Goal: Task Accomplishment & Management: Use online tool/utility

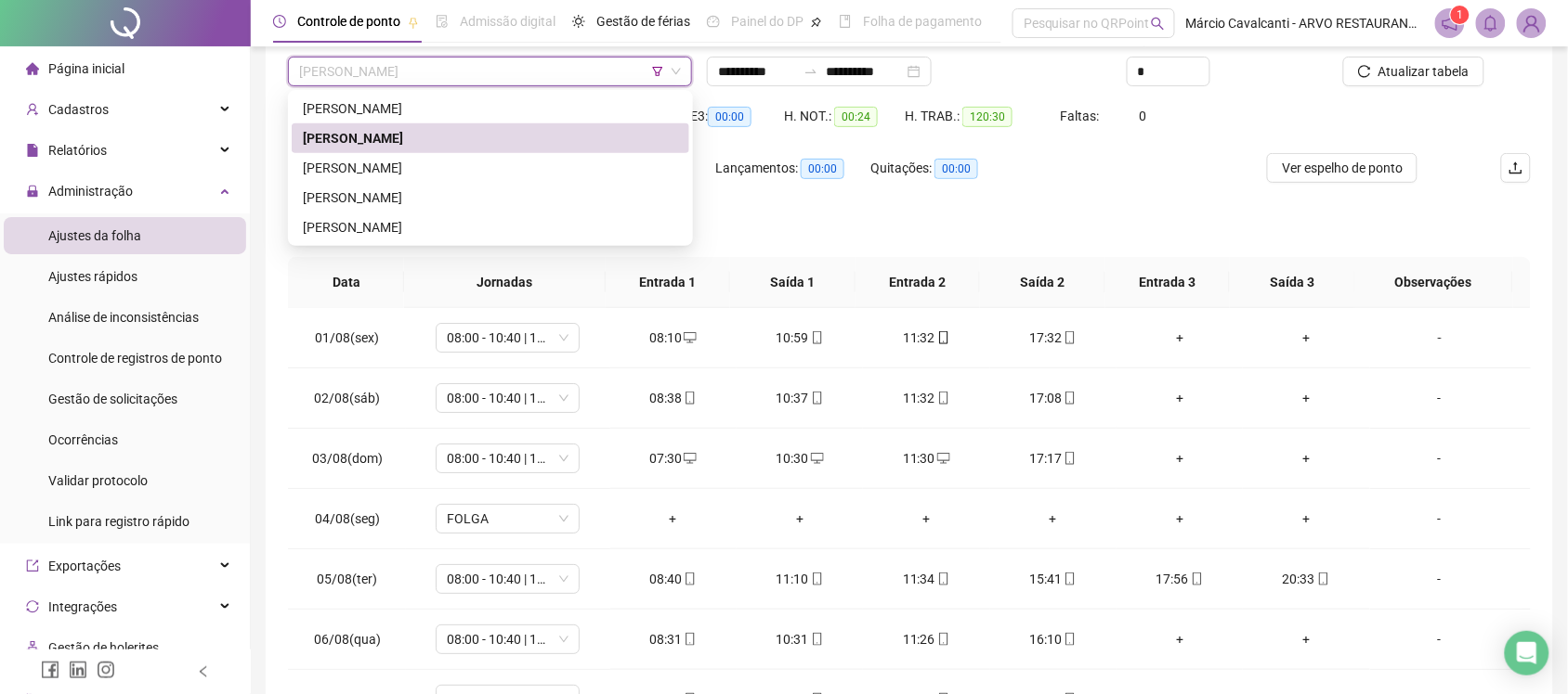
scroll to position [625, 0]
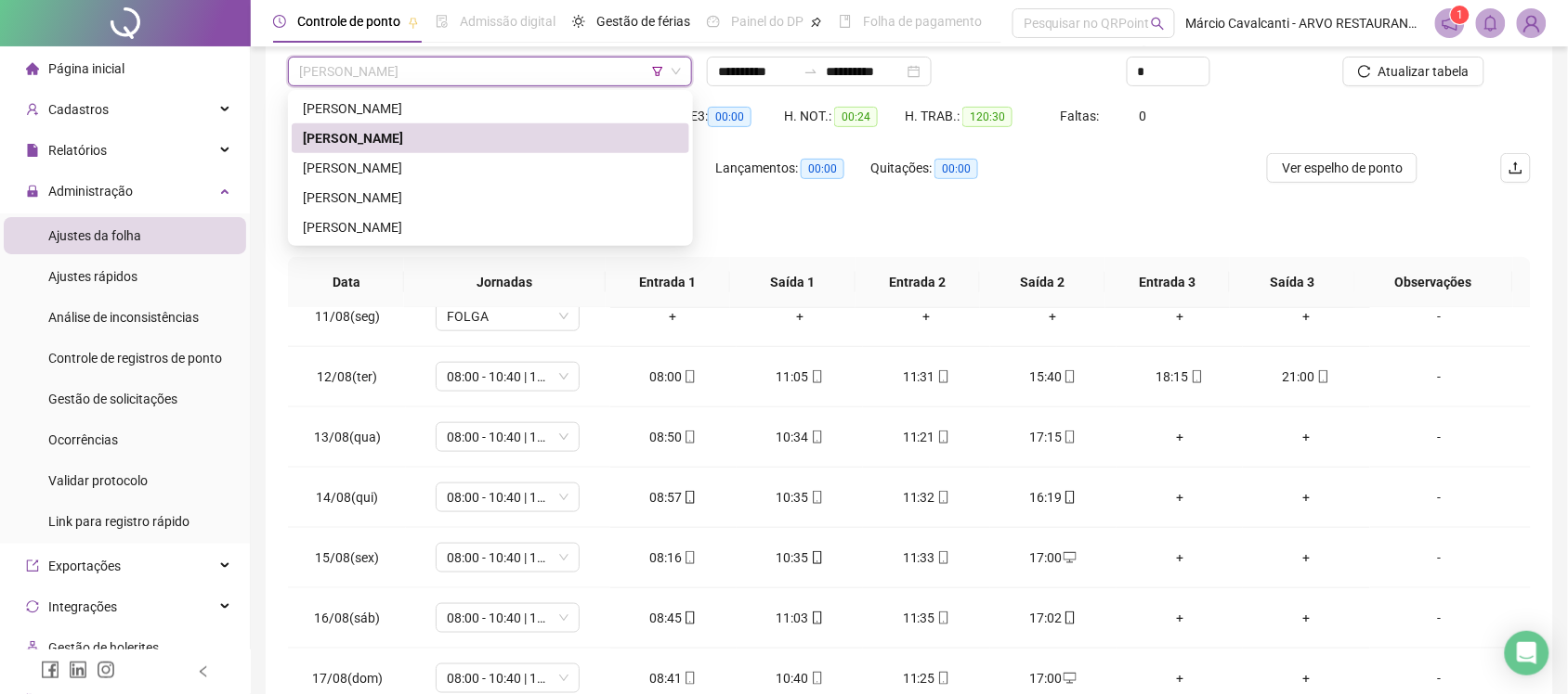
click at [655, 71] on icon "filter" at bounding box center [658, 72] width 11 height 11
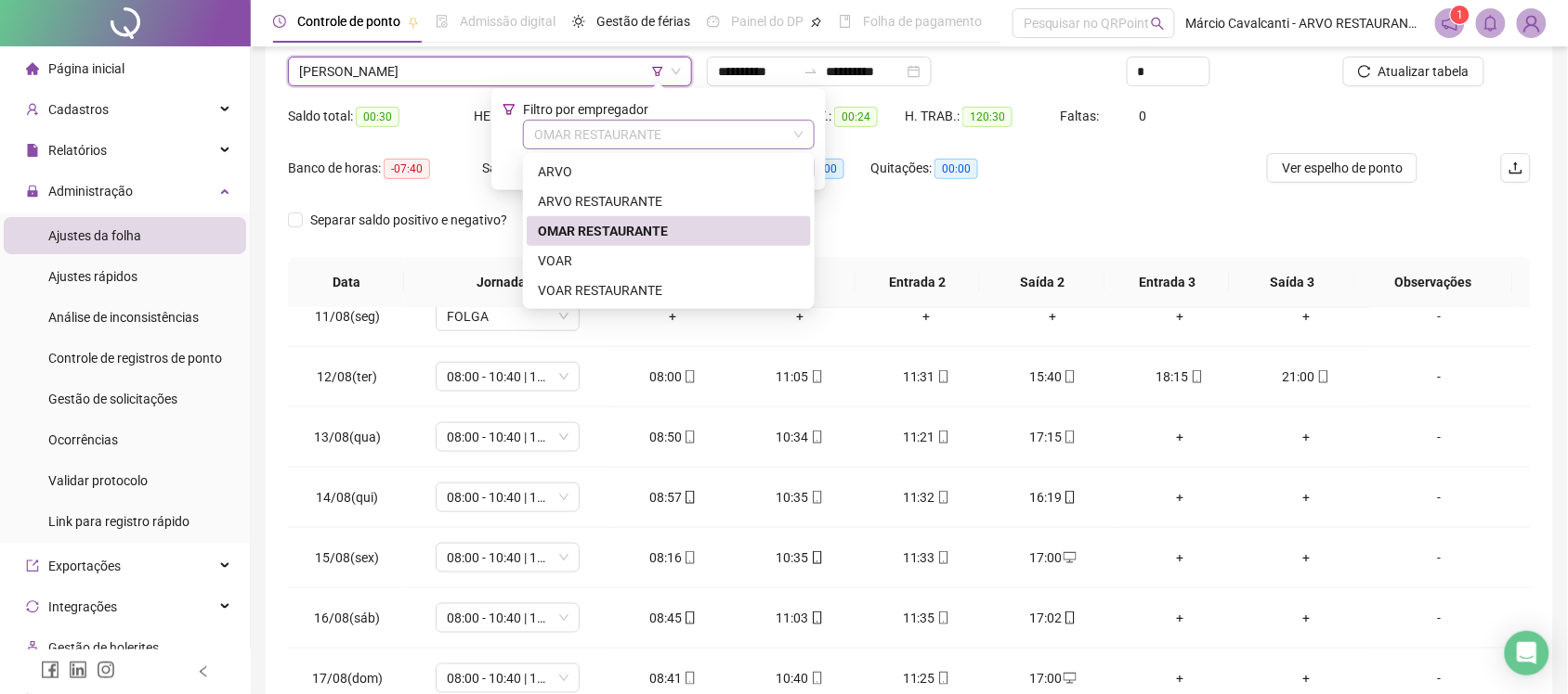
click at [650, 134] on span "OMAR RESTAURANTE" at bounding box center [669, 133] width 269 height 27
click at [625, 261] on div "VOAR" at bounding box center [669, 261] width 261 height 21
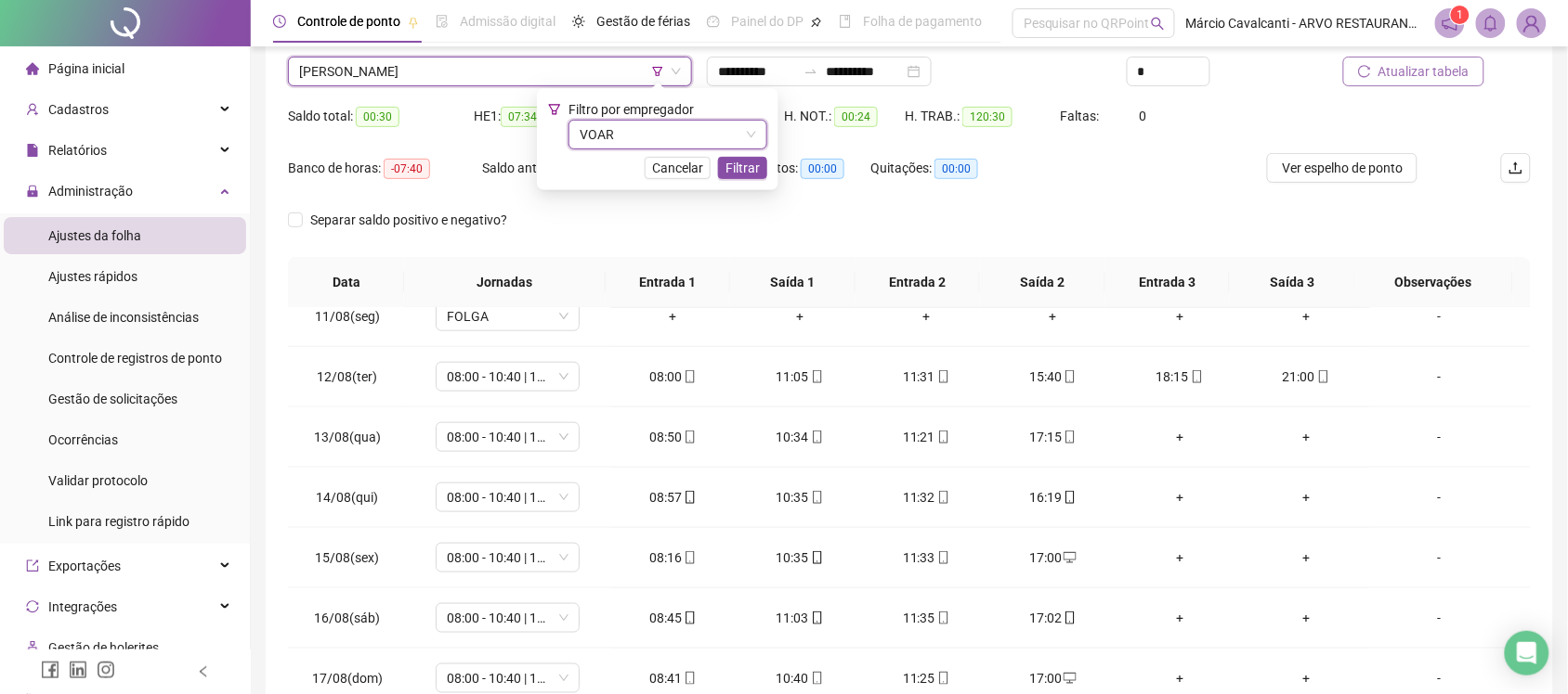
click at [1381, 76] on span "Atualizar tabela" at bounding box center [1424, 72] width 91 height 21
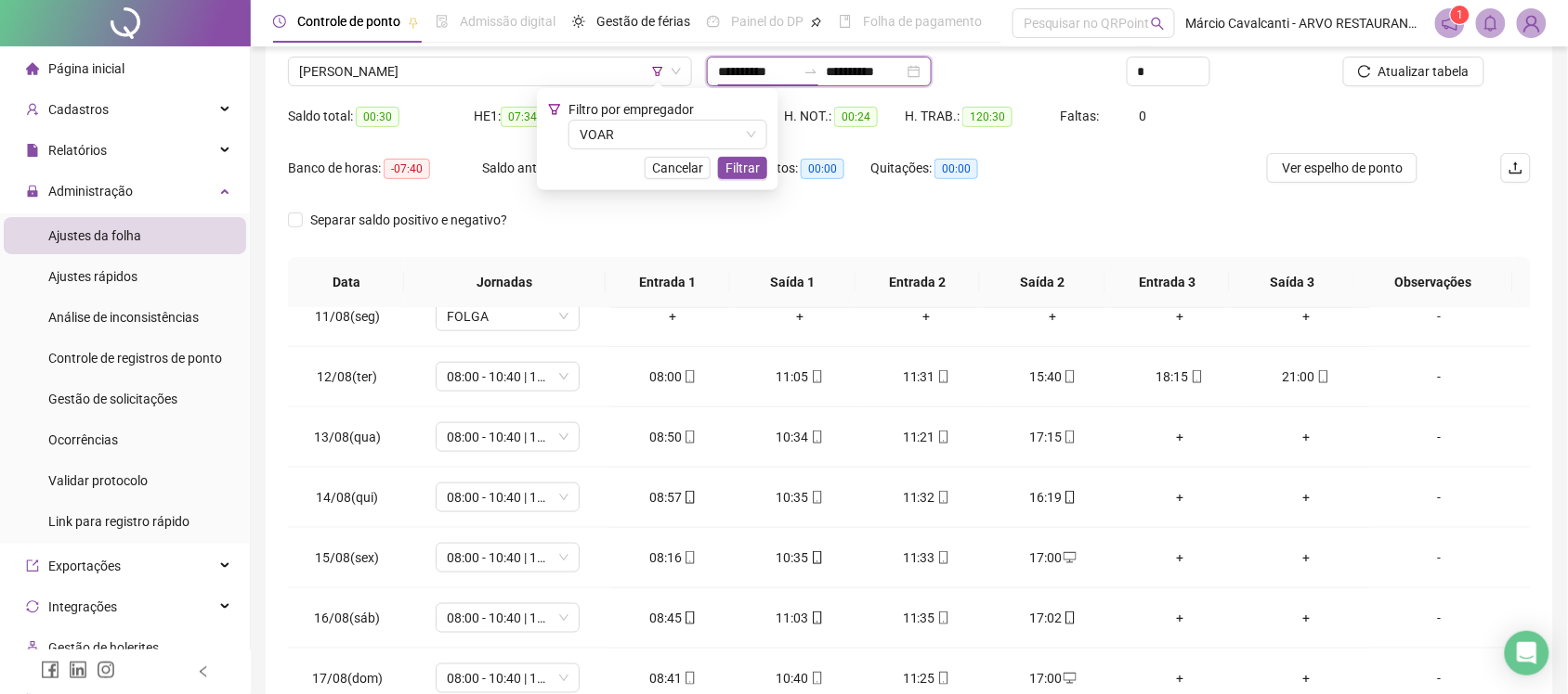
click at [759, 75] on input "**********" at bounding box center [757, 72] width 78 height 21
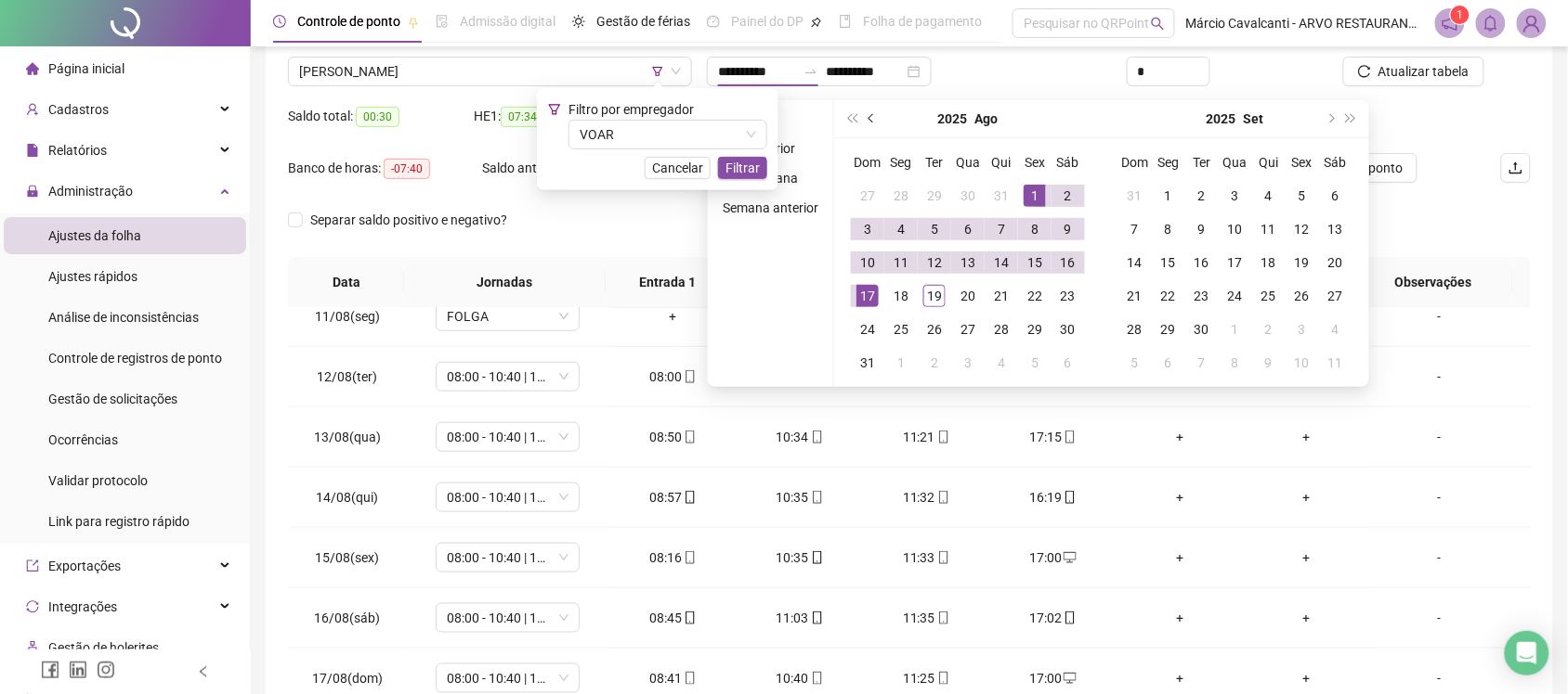
click at [869, 117] on span "prev-year" at bounding box center [874, 119] width 9 height 9
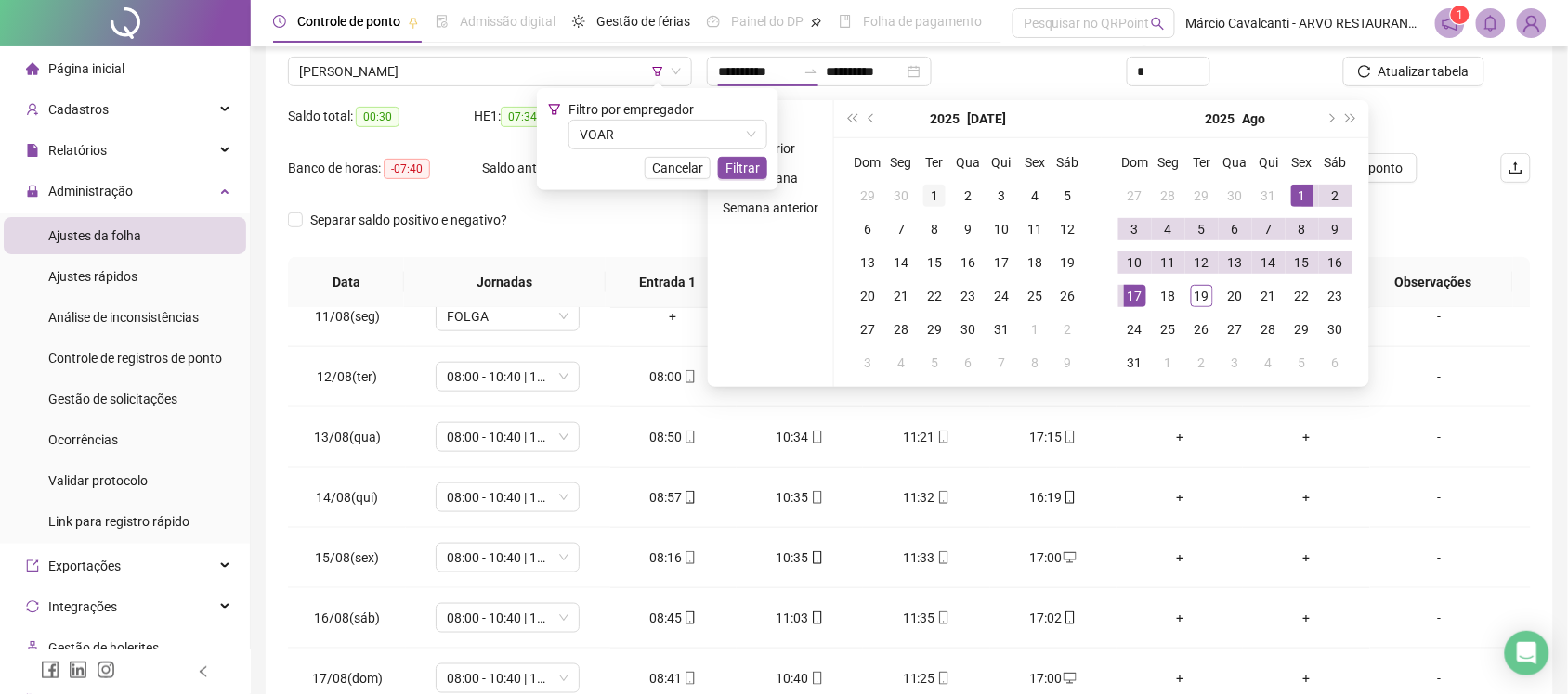
type input "**********"
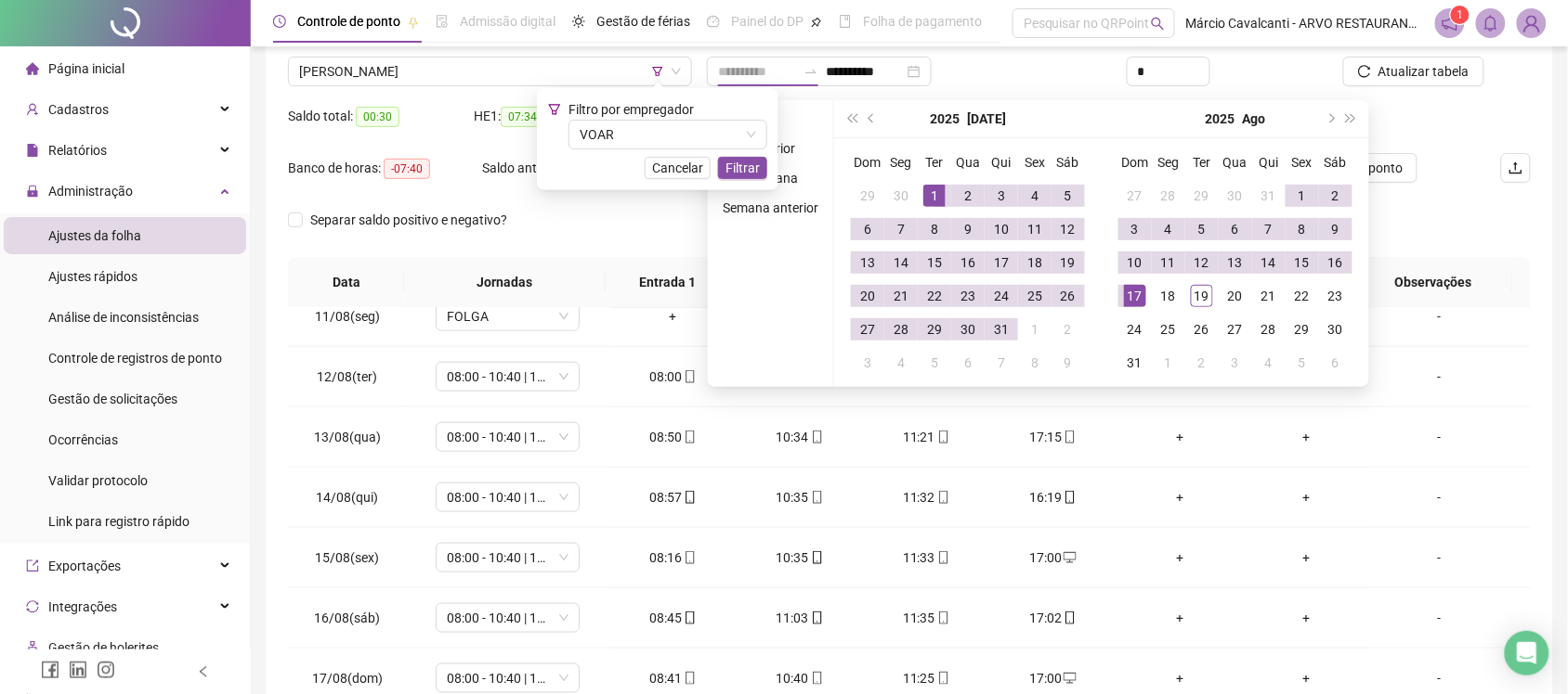
click at [934, 191] on div "1" at bounding box center [935, 196] width 23 height 23
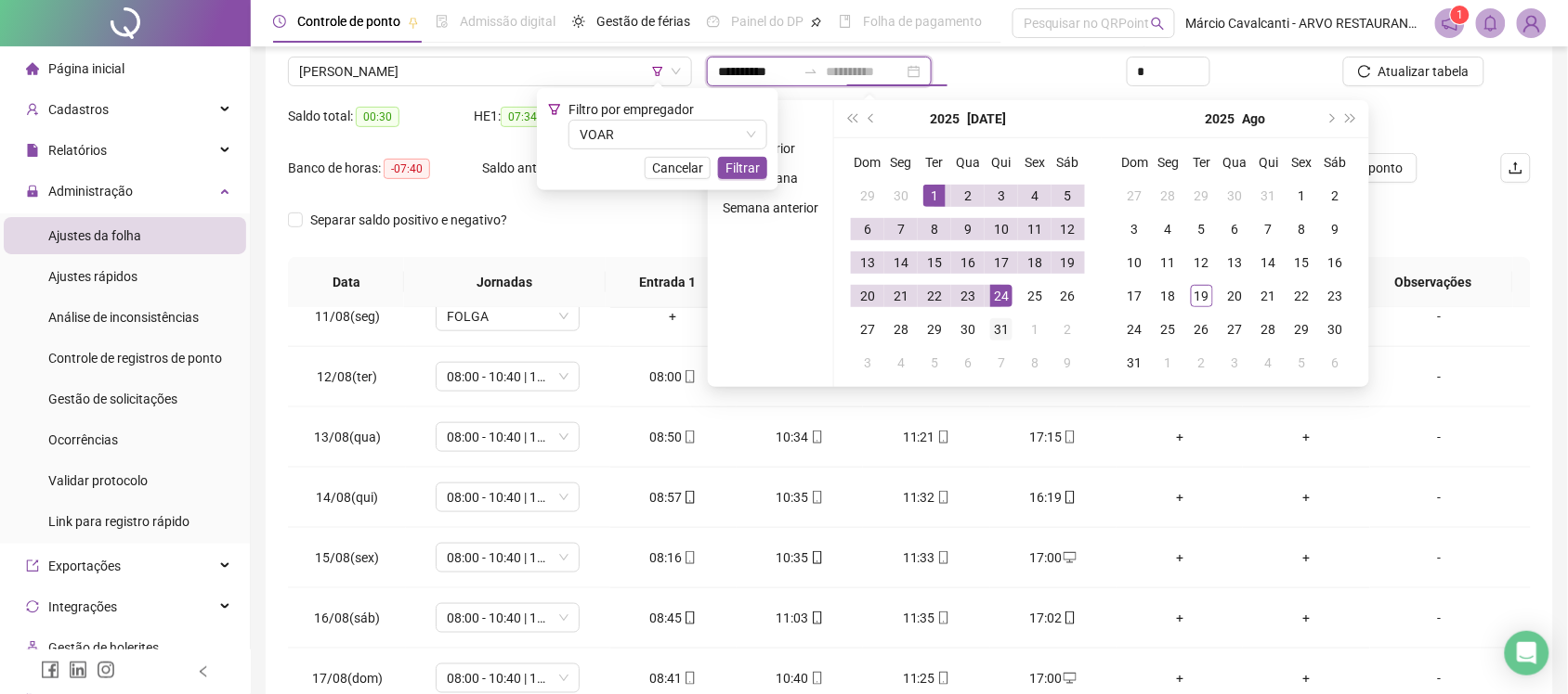
type input "**********"
click at [996, 332] on div "31" at bounding box center [1001, 329] width 23 height 23
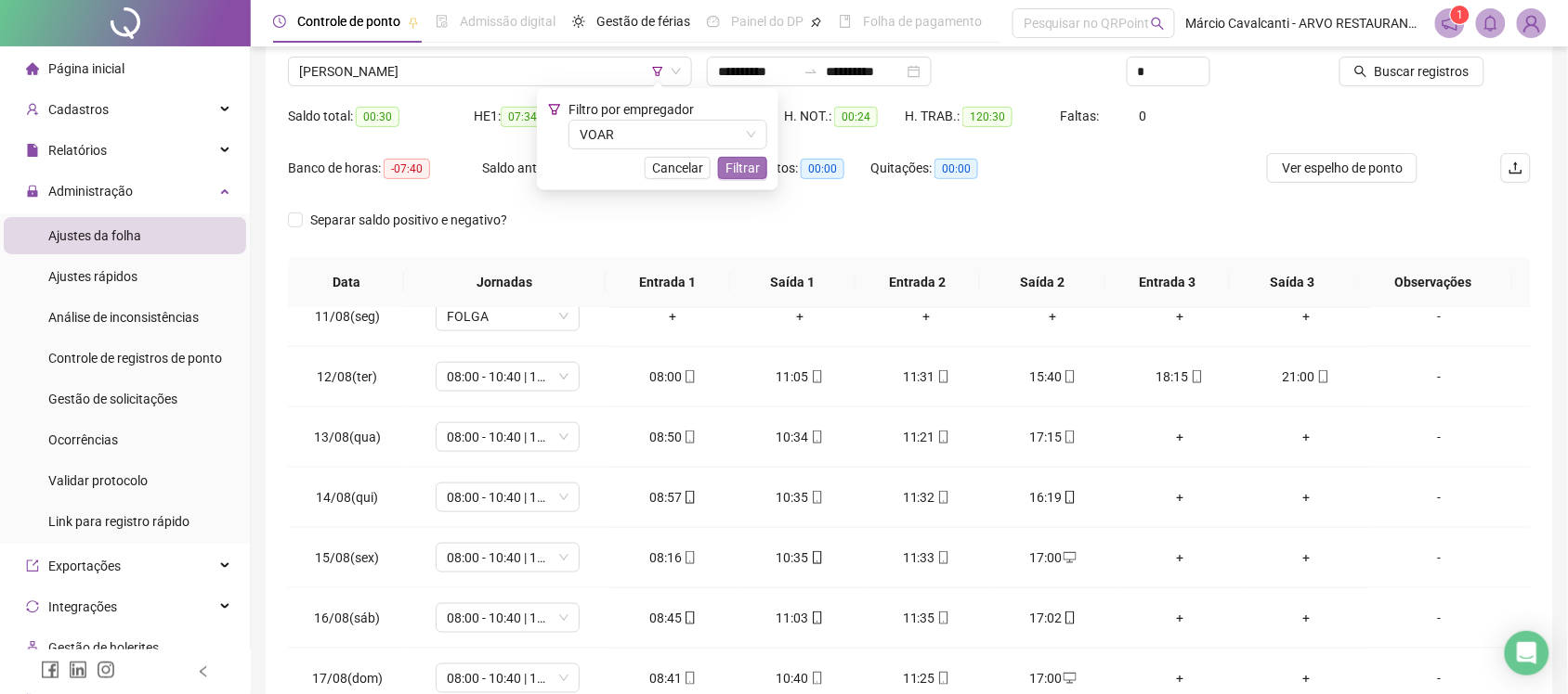
click at [745, 169] on span "Filtrar" at bounding box center [743, 169] width 34 height 21
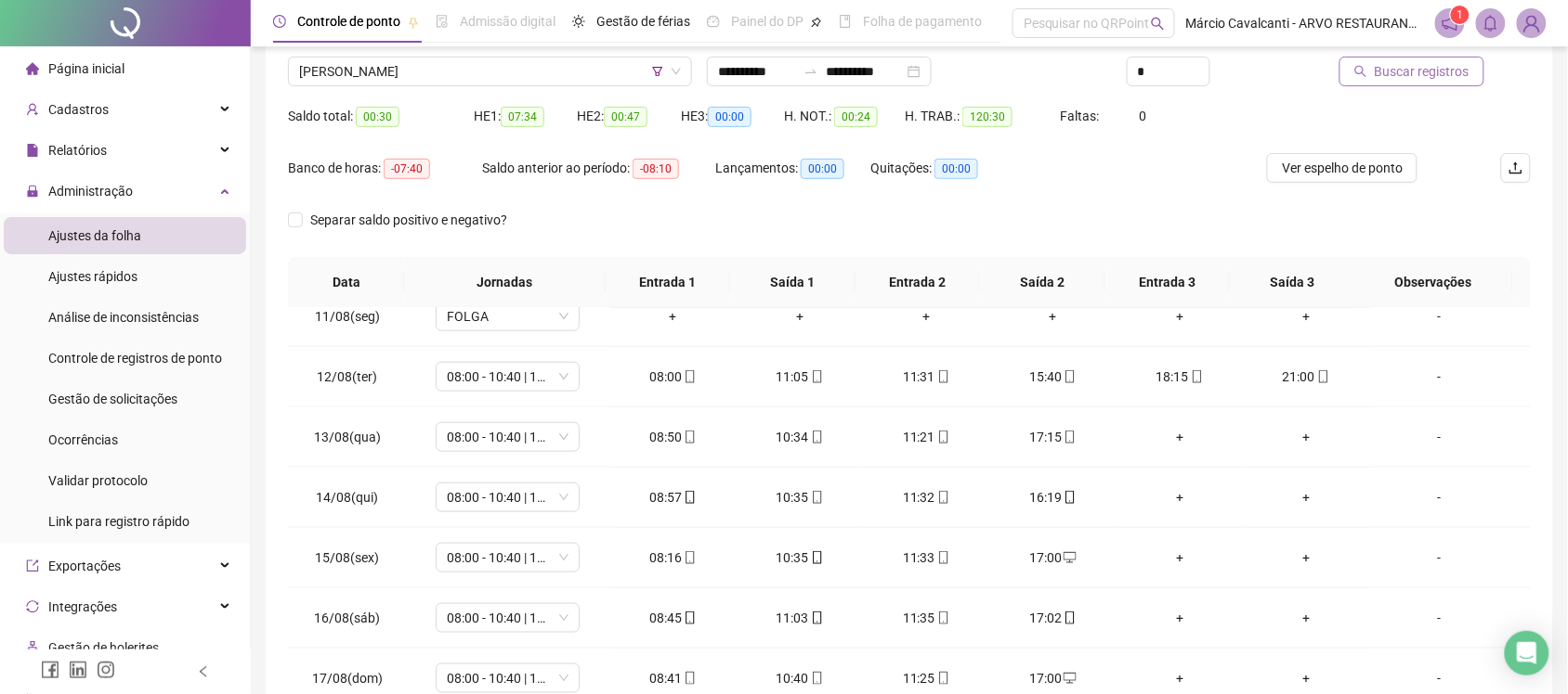
click at [1372, 72] on button "Buscar registros" at bounding box center [1412, 71] width 145 height 29
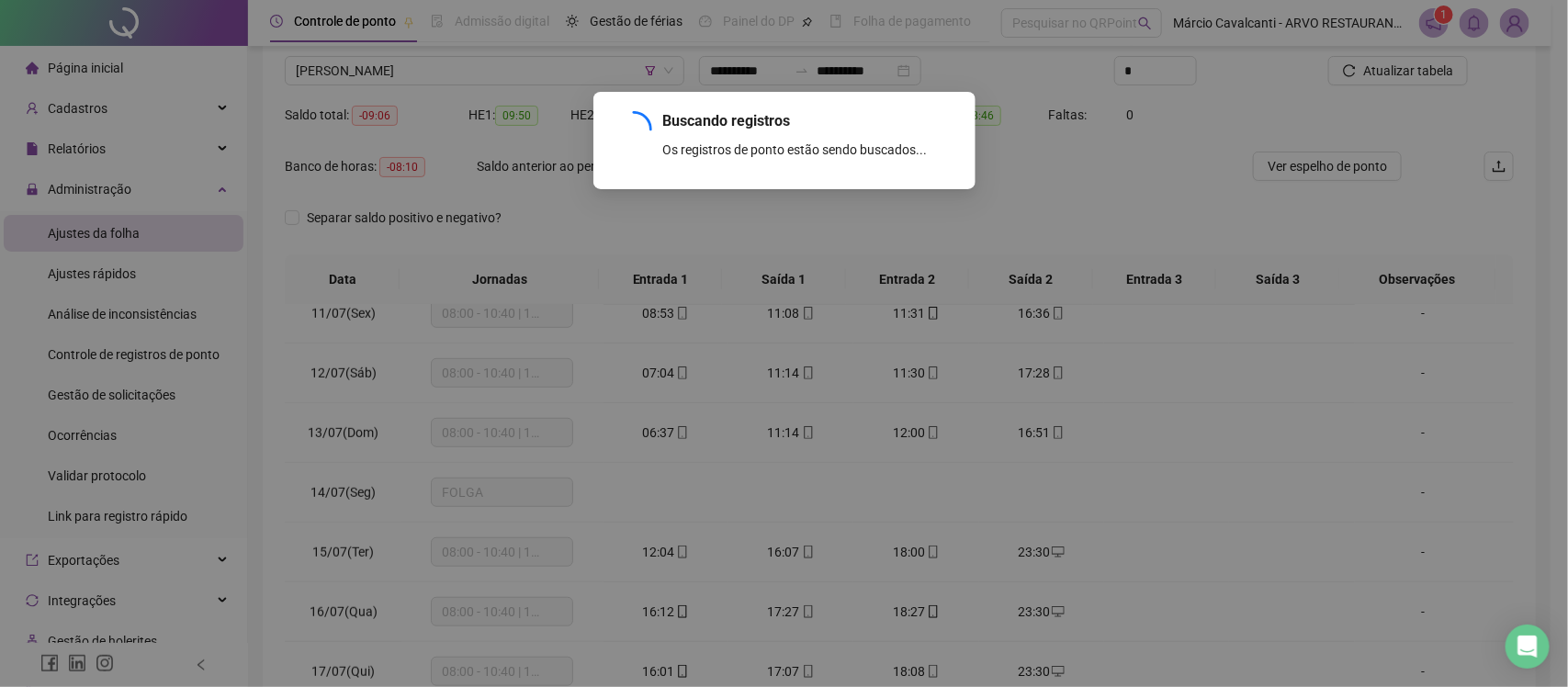
click at [581, 66] on div "Buscando registros Os registros de ponto estão sendo buscados... OK" at bounding box center [784, 343] width 1568 height 687
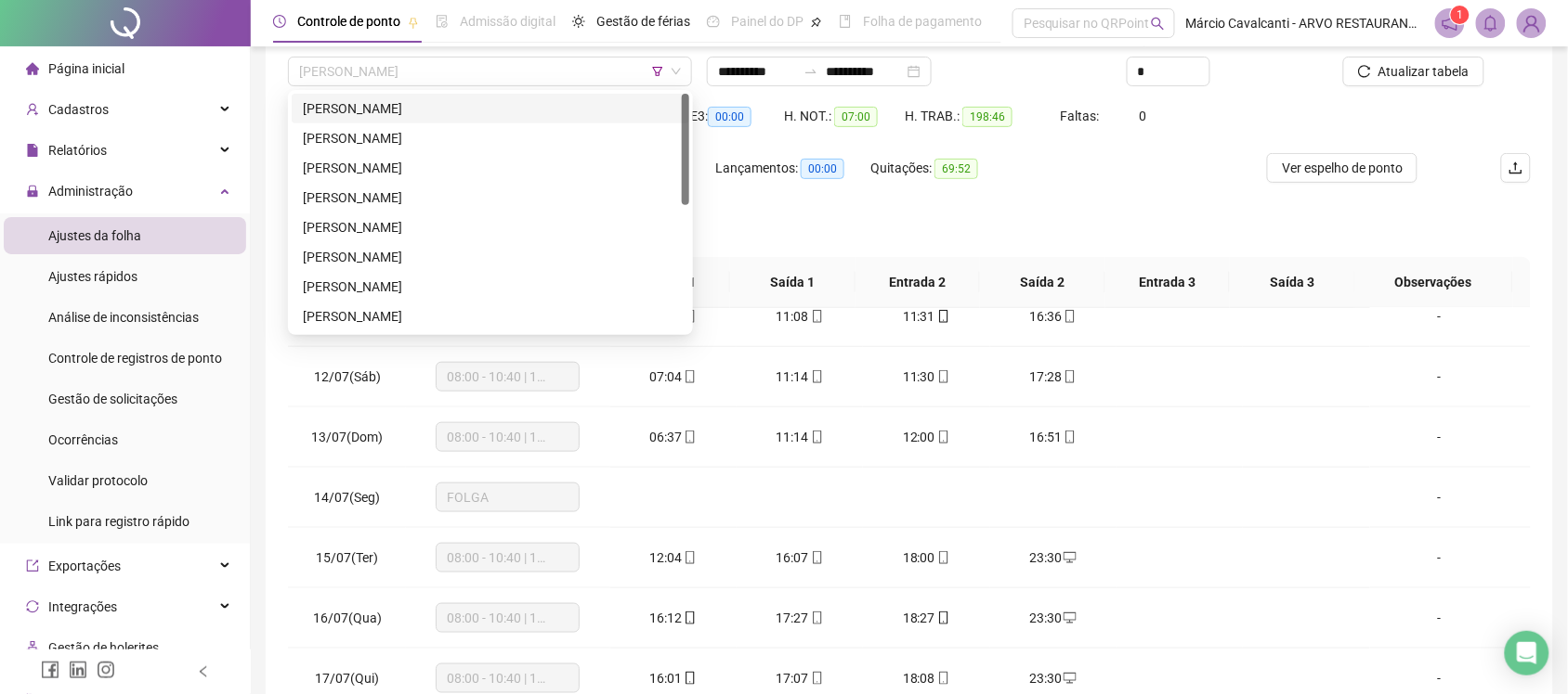
click at [587, 66] on span "[PERSON_NAME]" at bounding box center [490, 71] width 382 height 27
click at [653, 68] on icon "filter" at bounding box center [658, 72] width 11 height 11
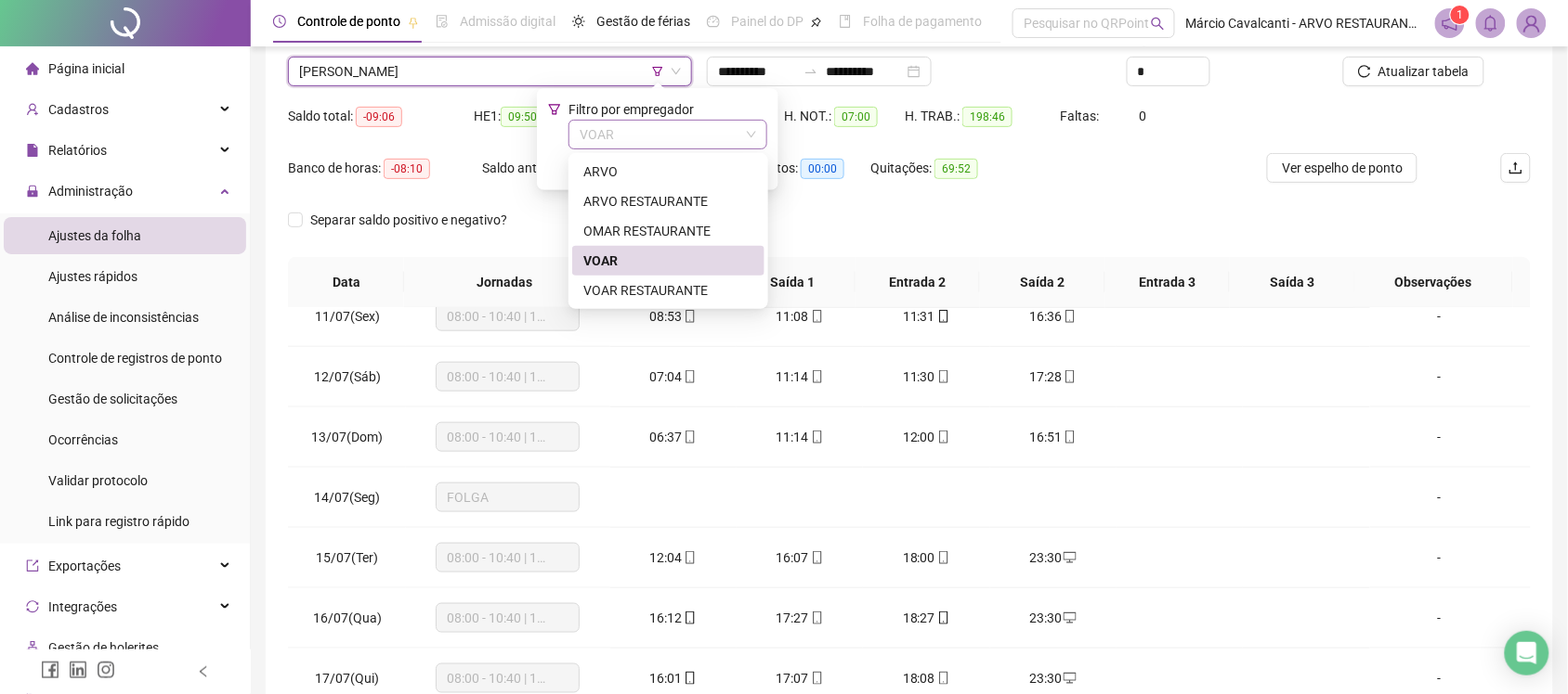
click at [645, 123] on span "VOAR" at bounding box center [668, 133] width 176 height 27
click at [657, 281] on div "VOAR RESTAURANTE" at bounding box center [668, 291] width 170 height 21
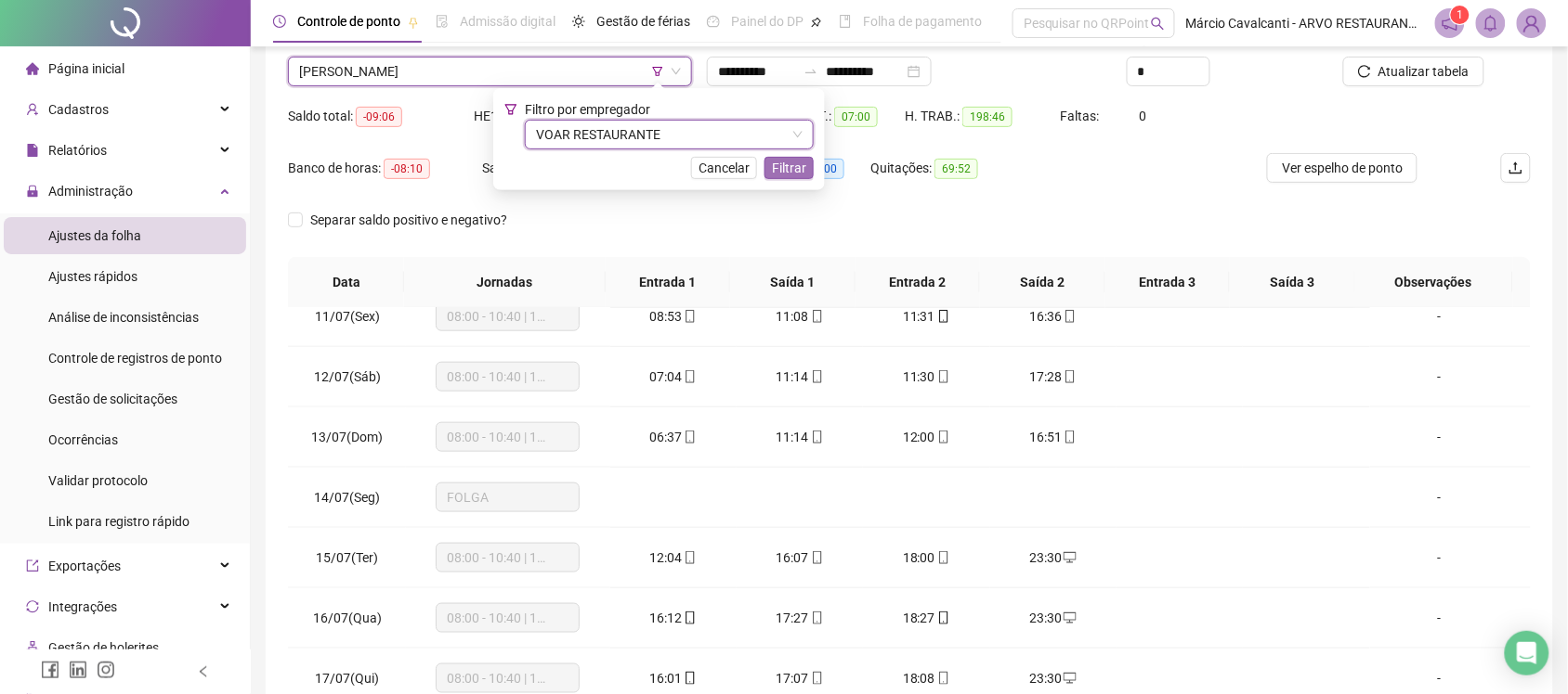
click at [800, 159] on span "Filtrar" at bounding box center [789, 169] width 34 height 21
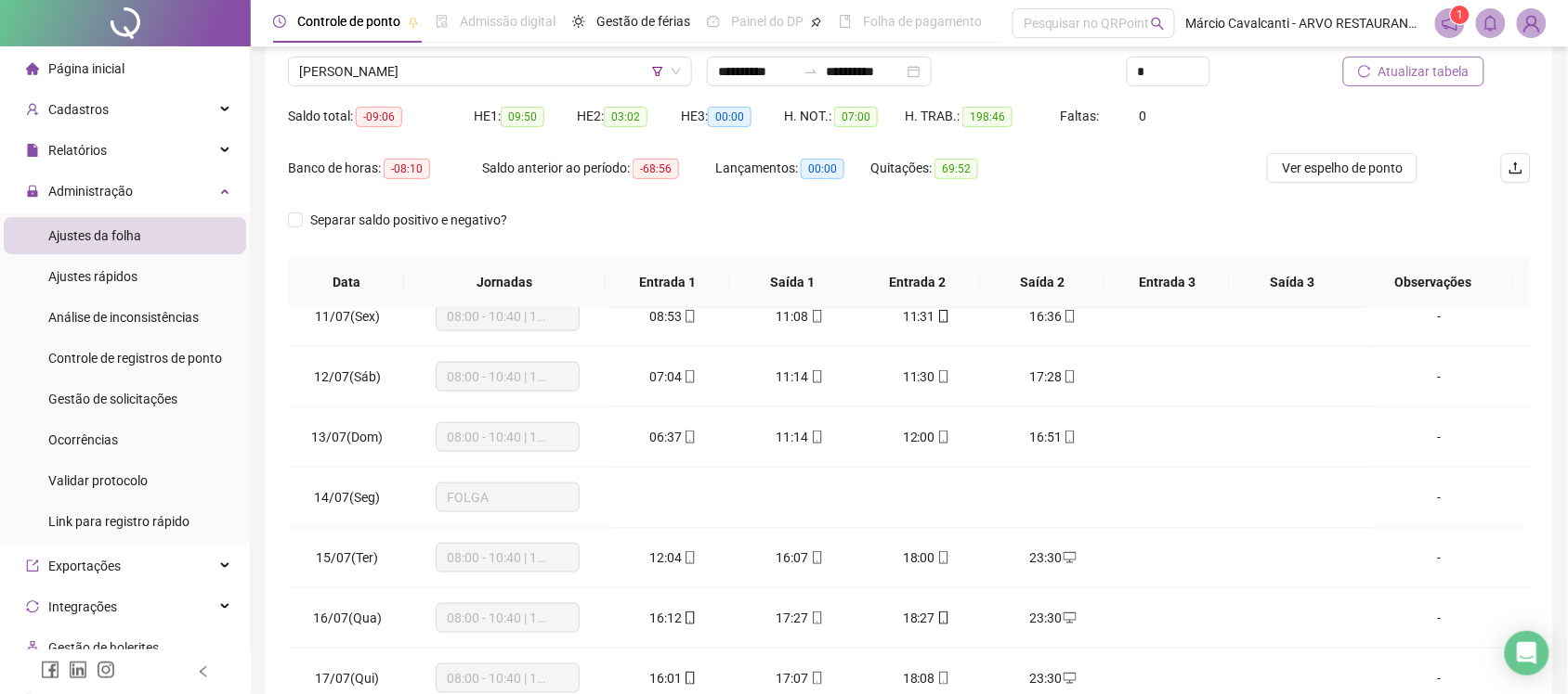
click at [1392, 75] on span "Atualizar tabela" at bounding box center [1424, 72] width 91 height 21
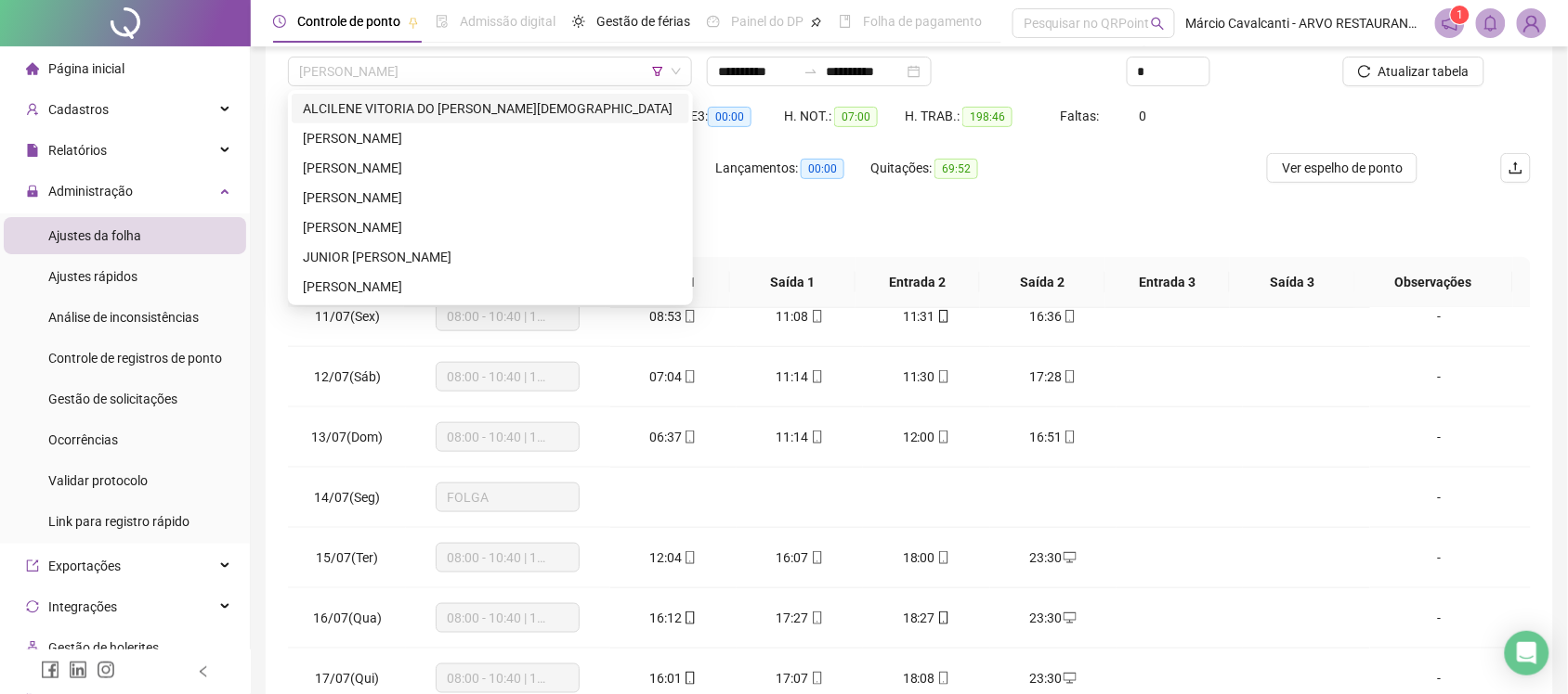
click at [537, 65] on span "[PERSON_NAME]" at bounding box center [490, 71] width 382 height 27
click at [508, 104] on div "ALCILENE VITORIA DO [PERSON_NAME][DEMOGRAPHIC_DATA]" at bounding box center [491, 109] width 375 height 21
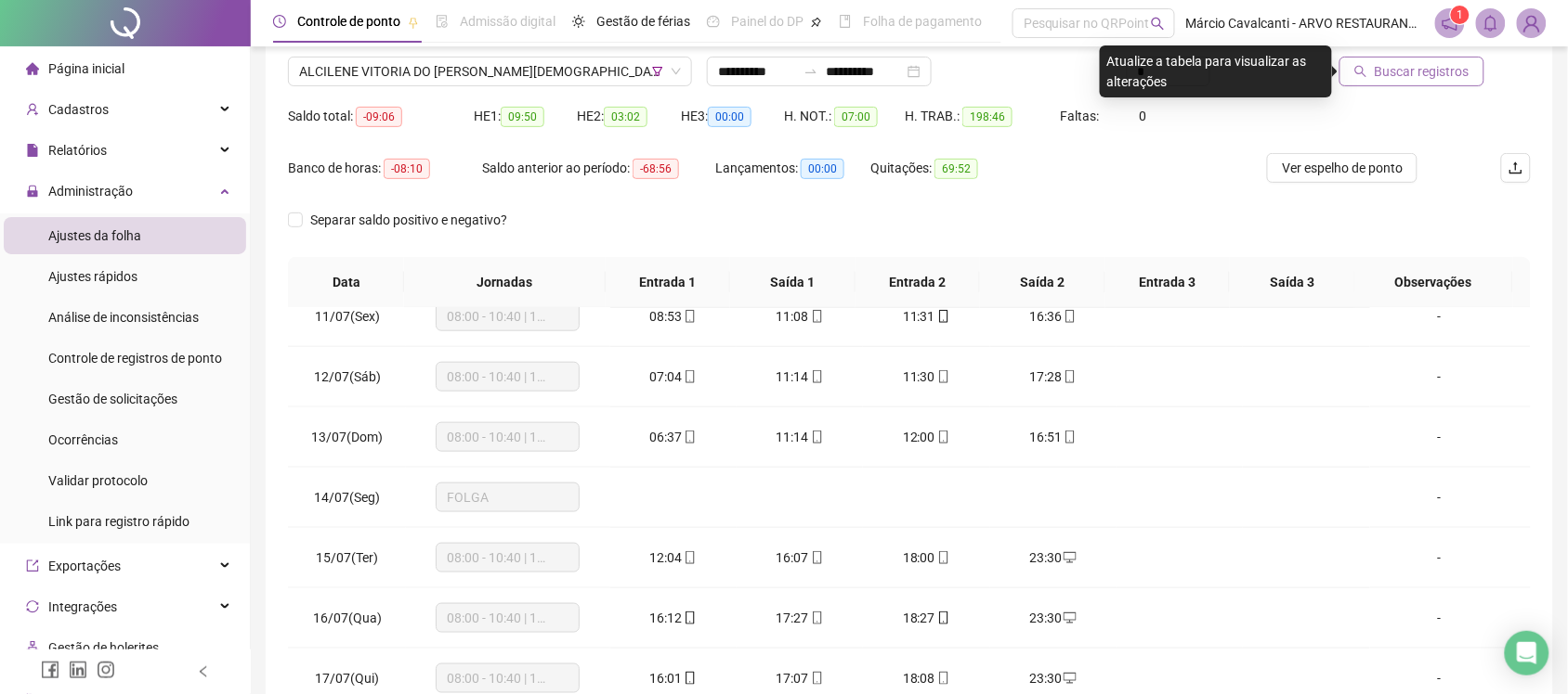
click at [1401, 71] on span "Buscar registros" at bounding box center [1422, 72] width 95 height 21
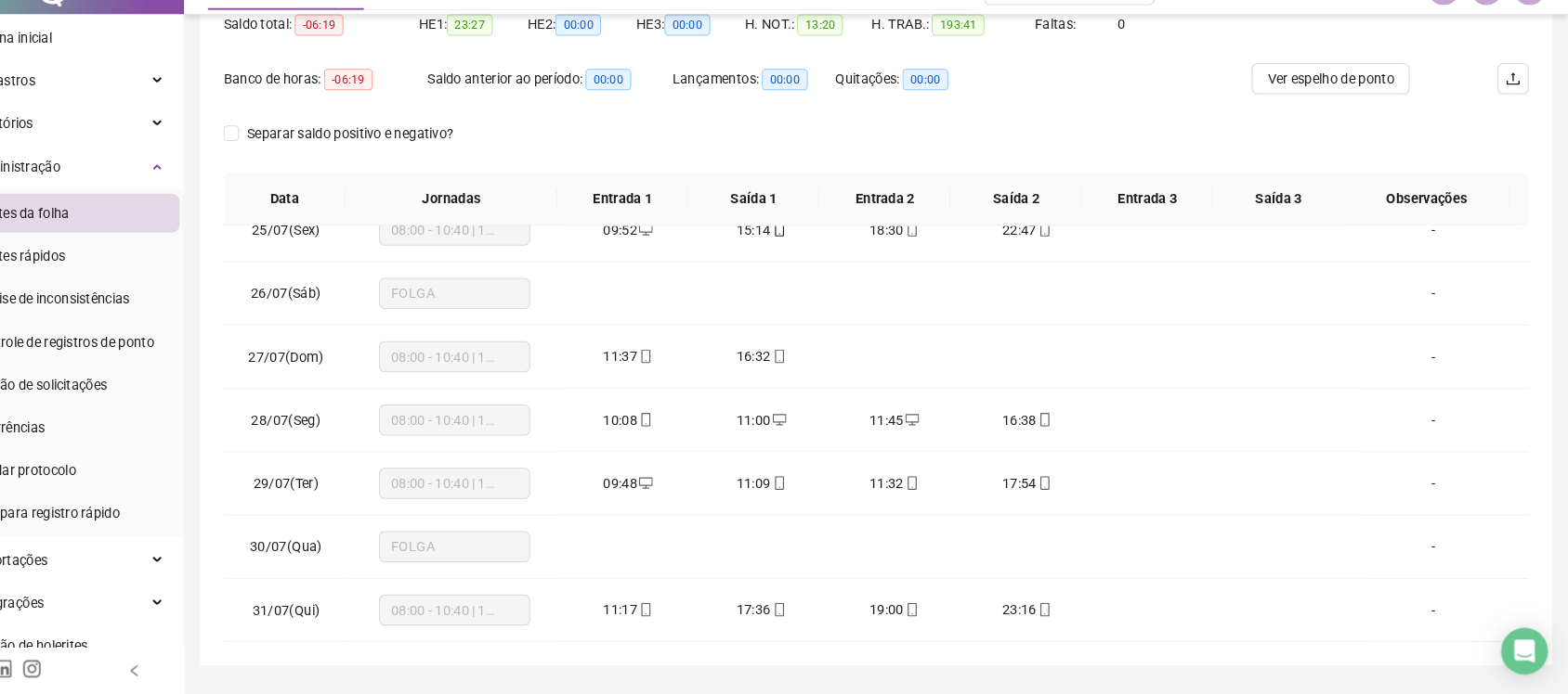
scroll to position [210, 0]
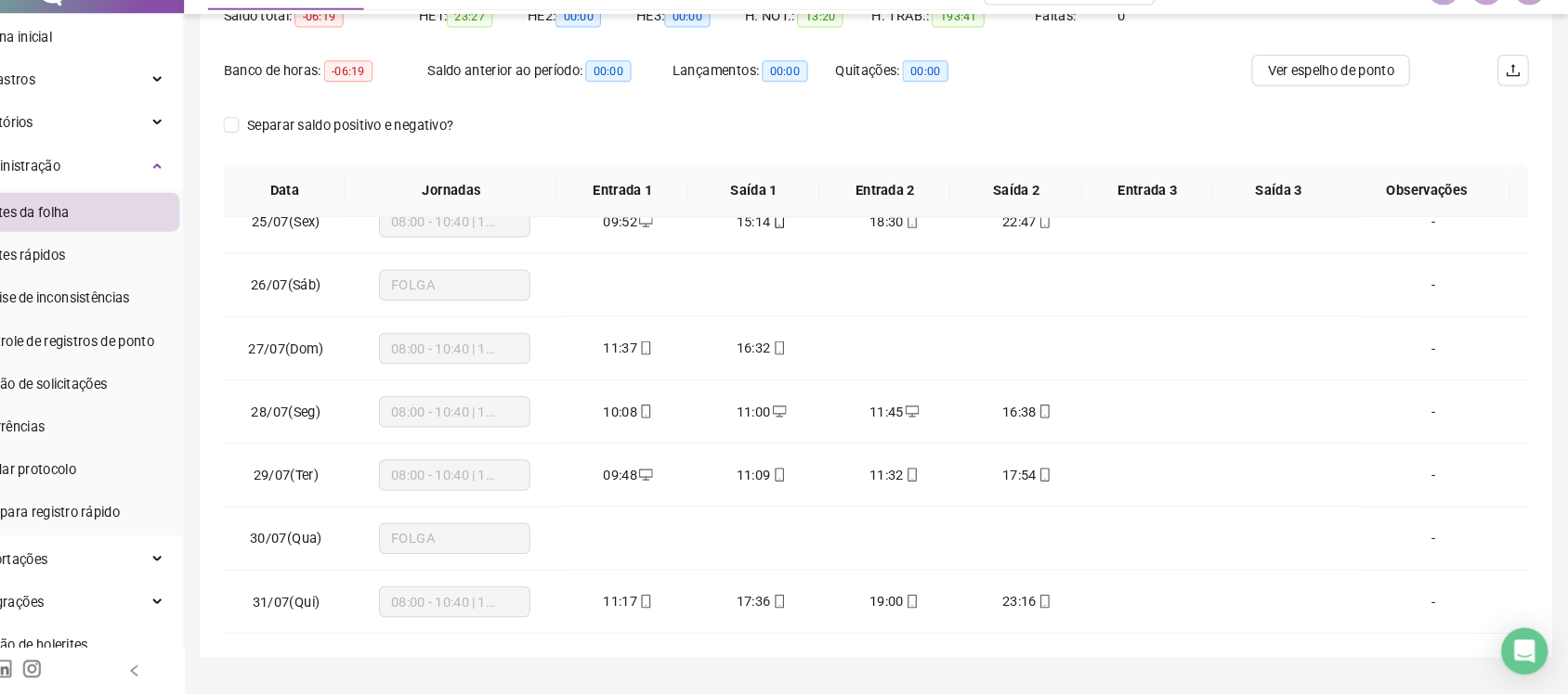
click at [1549, 340] on div "**********" at bounding box center [909, 255] width 1288 height 808
drag, startPoint x: 1575, startPoint y: 32, endPoint x: 1106, endPoint y: 140, distance: 481.3
click at [1106, 140] on div "Separar saldo positivo e negativo?" at bounding box center [910, 163] width 1243 height 52
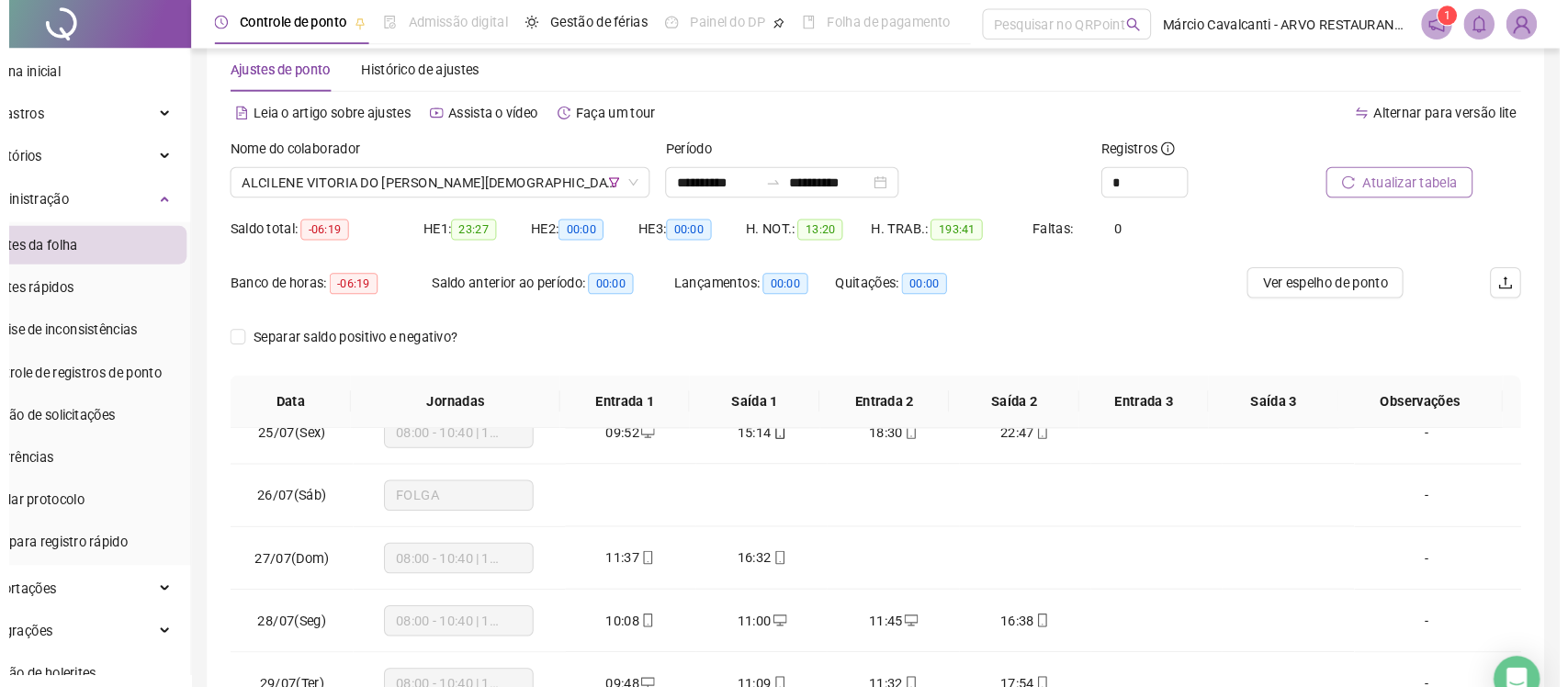
scroll to position [0, 0]
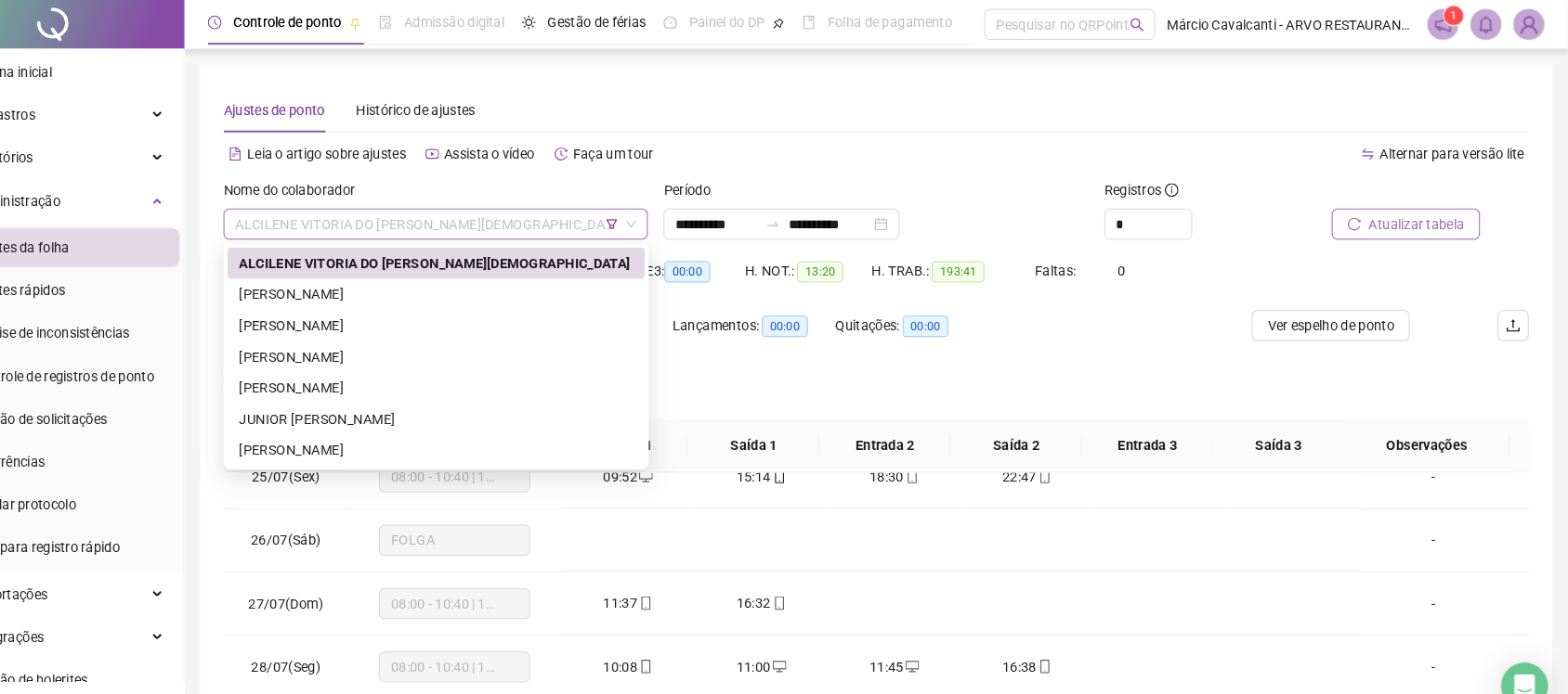
click at [582, 217] on span "ALCILENE VITORIA DO [PERSON_NAME][DEMOGRAPHIC_DATA]" at bounding box center [490, 213] width 382 height 27
click at [475, 307] on div "[PERSON_NAME]" at bounding box center [491, 311] width 375 height 21
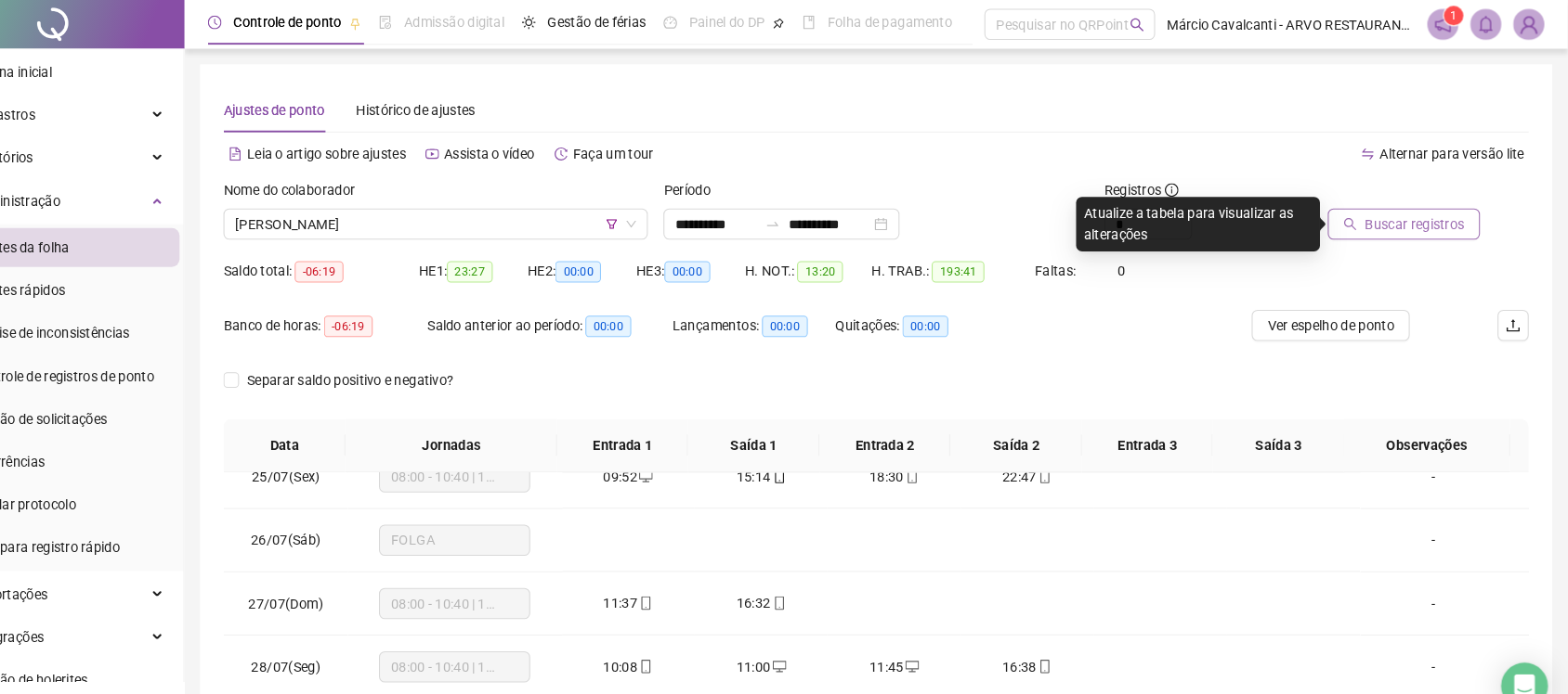
click at [1375, 220] on button "Buscar registros" at bounding box center [1412, 213] width 145 height 29
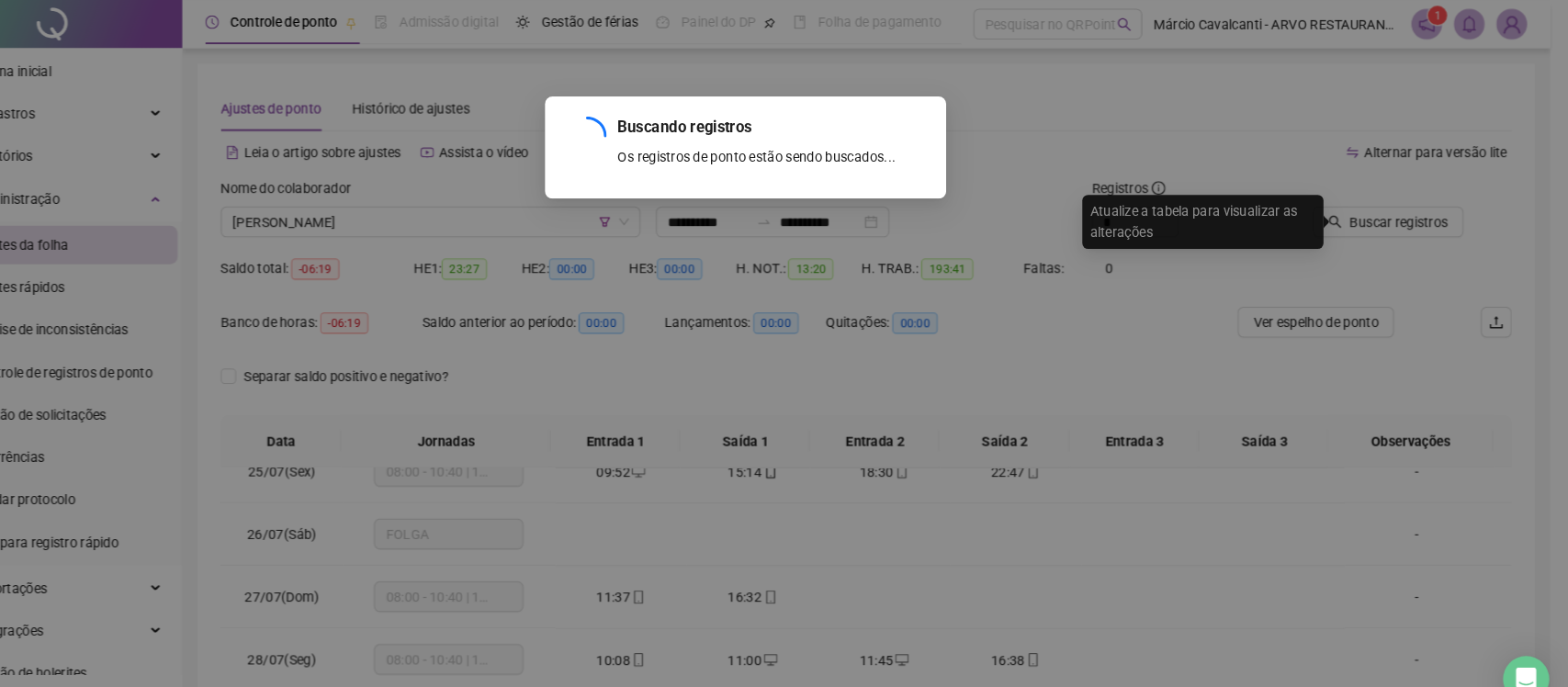
click at [768, 204] on div "Buscando registros Os registros de ponto estão sendo buscados... OK" at bounding box center [784, 343] width 1568 height 687
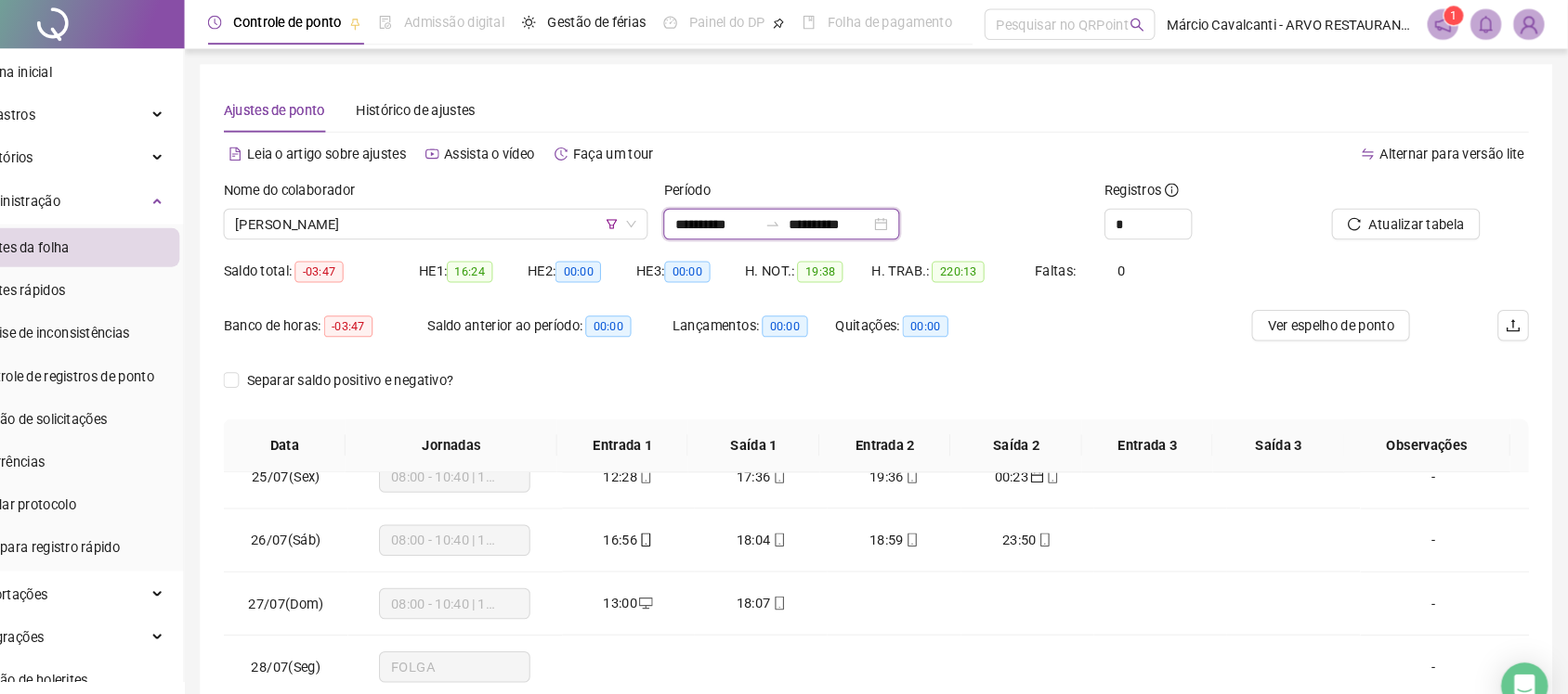
click at [756, 214] on input "**********" at bounding box center [757, 214] width 78 height 21
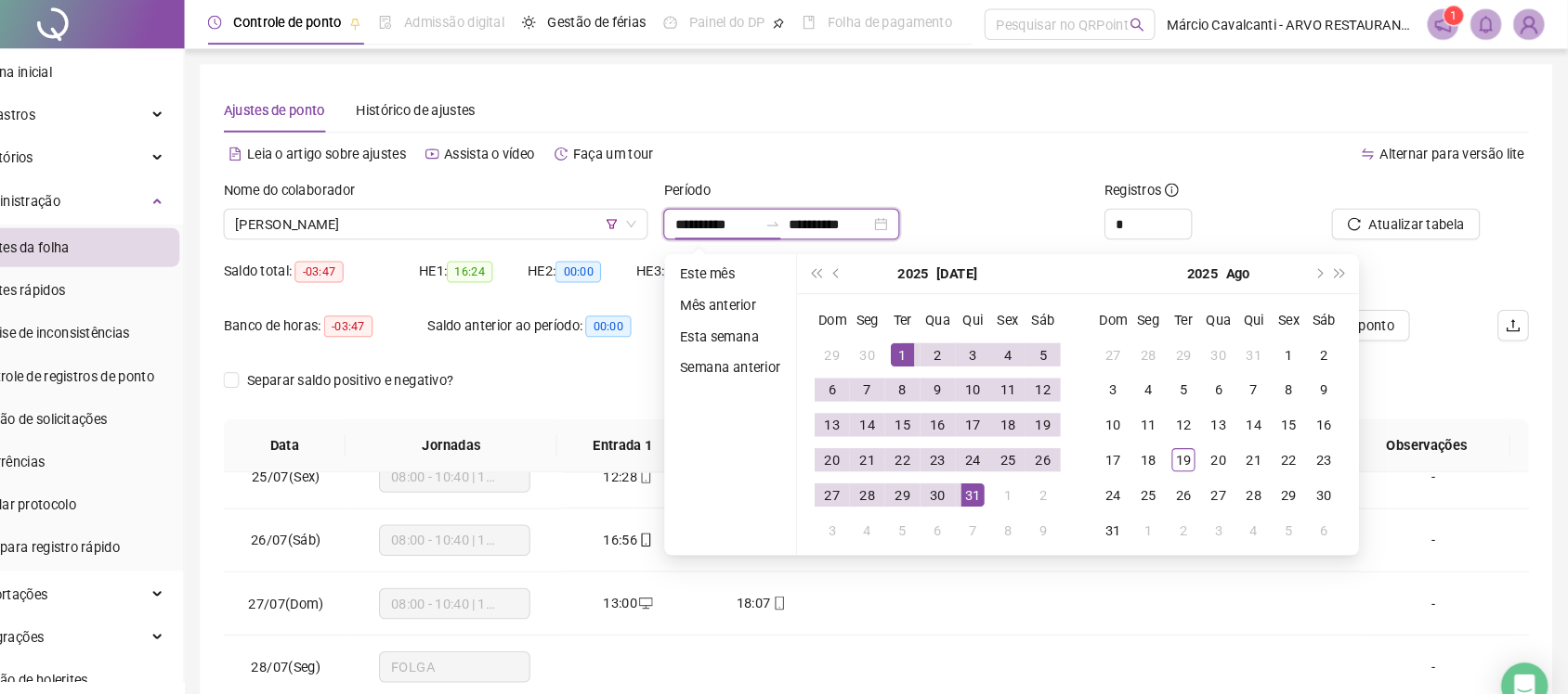
type input "**********"
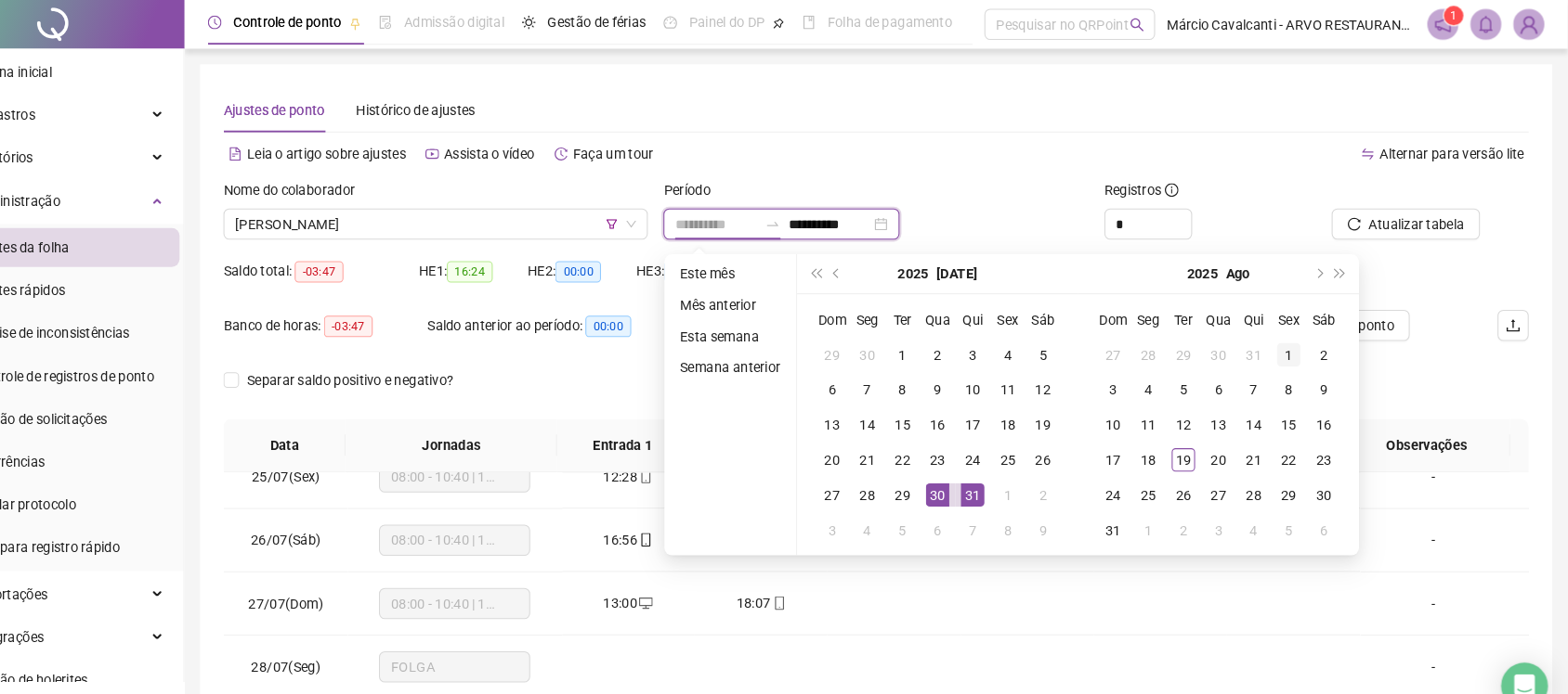
type input "**********"
click at [1295, 338] on div "1" at bounding box center [1303, 338] width 23 height 23
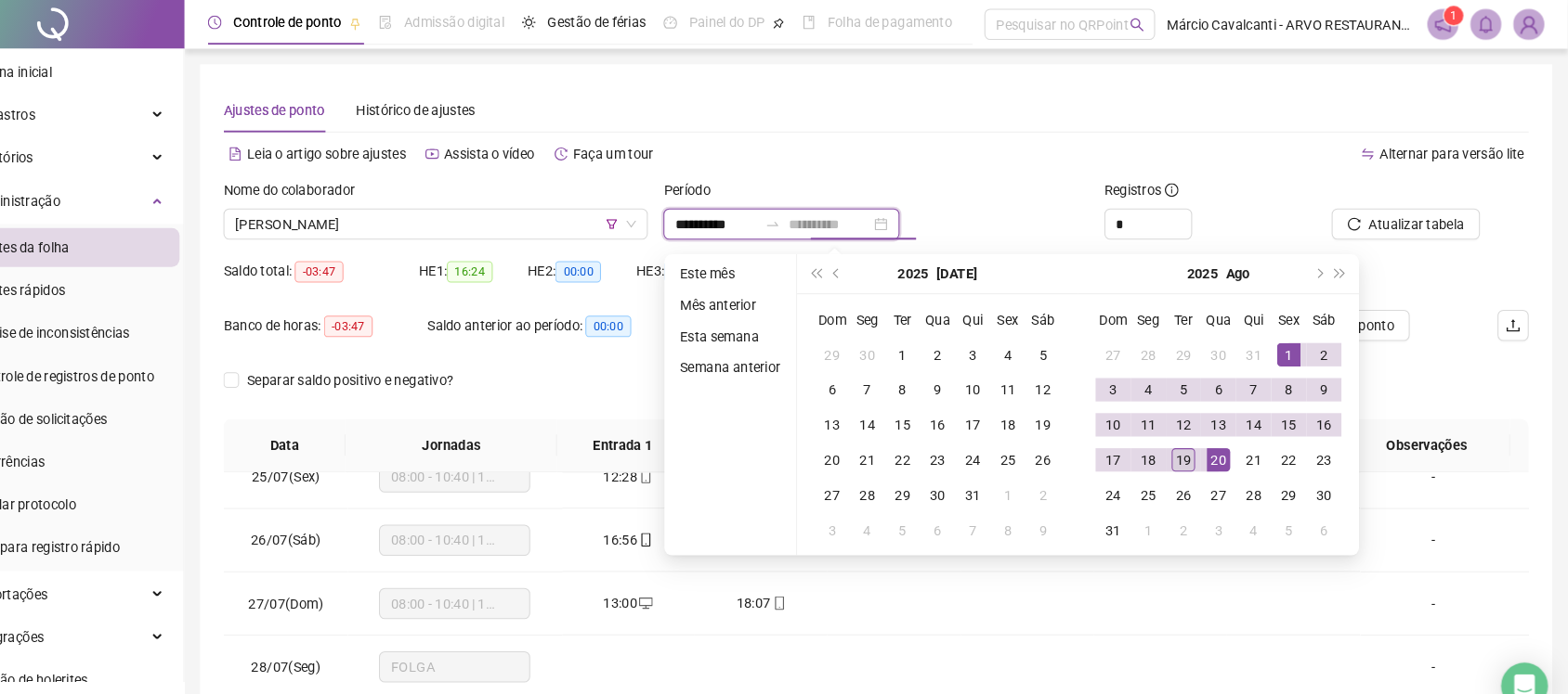
type input "**********"
click at [1199, 438] on div "19" at bounding box center [1202, 438] width 23 height 23
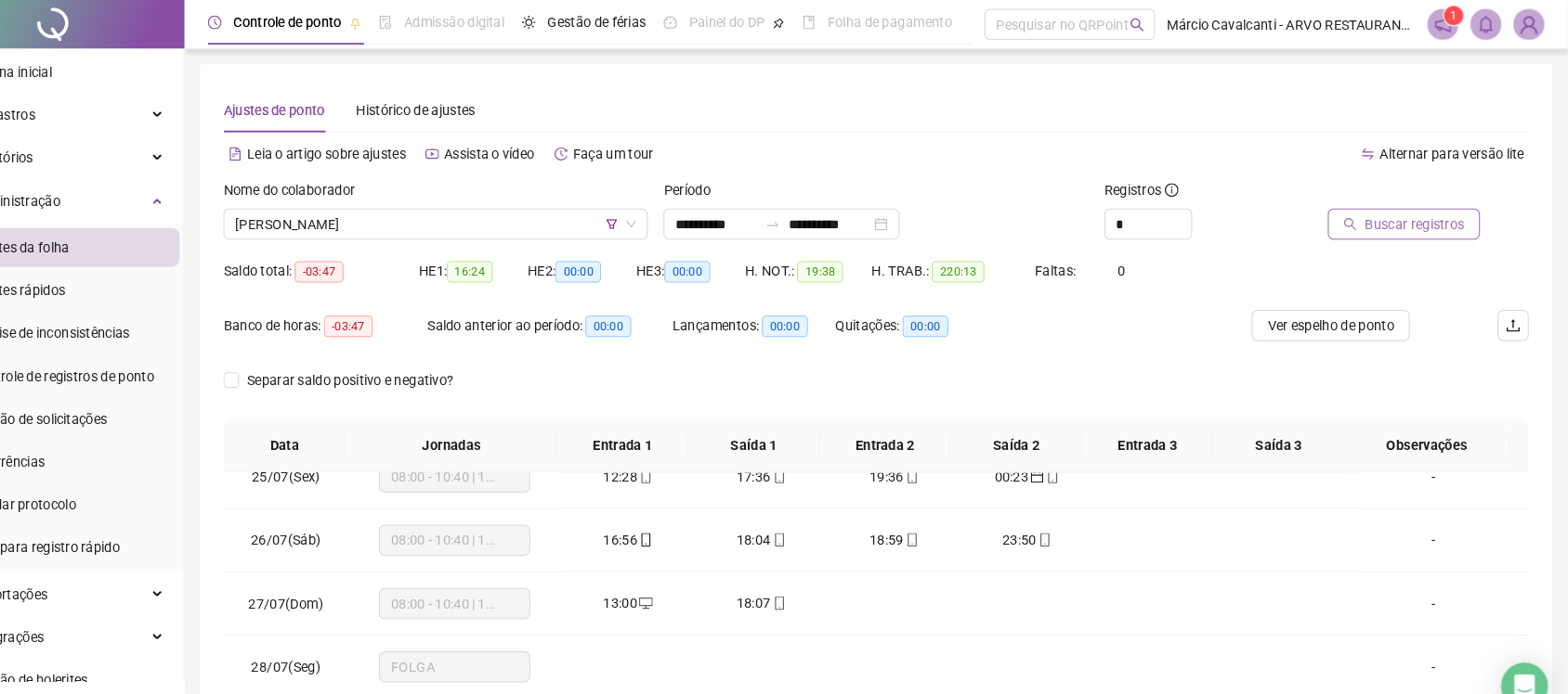
click at [1442, 216] on span "Buscar registros" at bounding box center [1422, 214] width 95 height 21
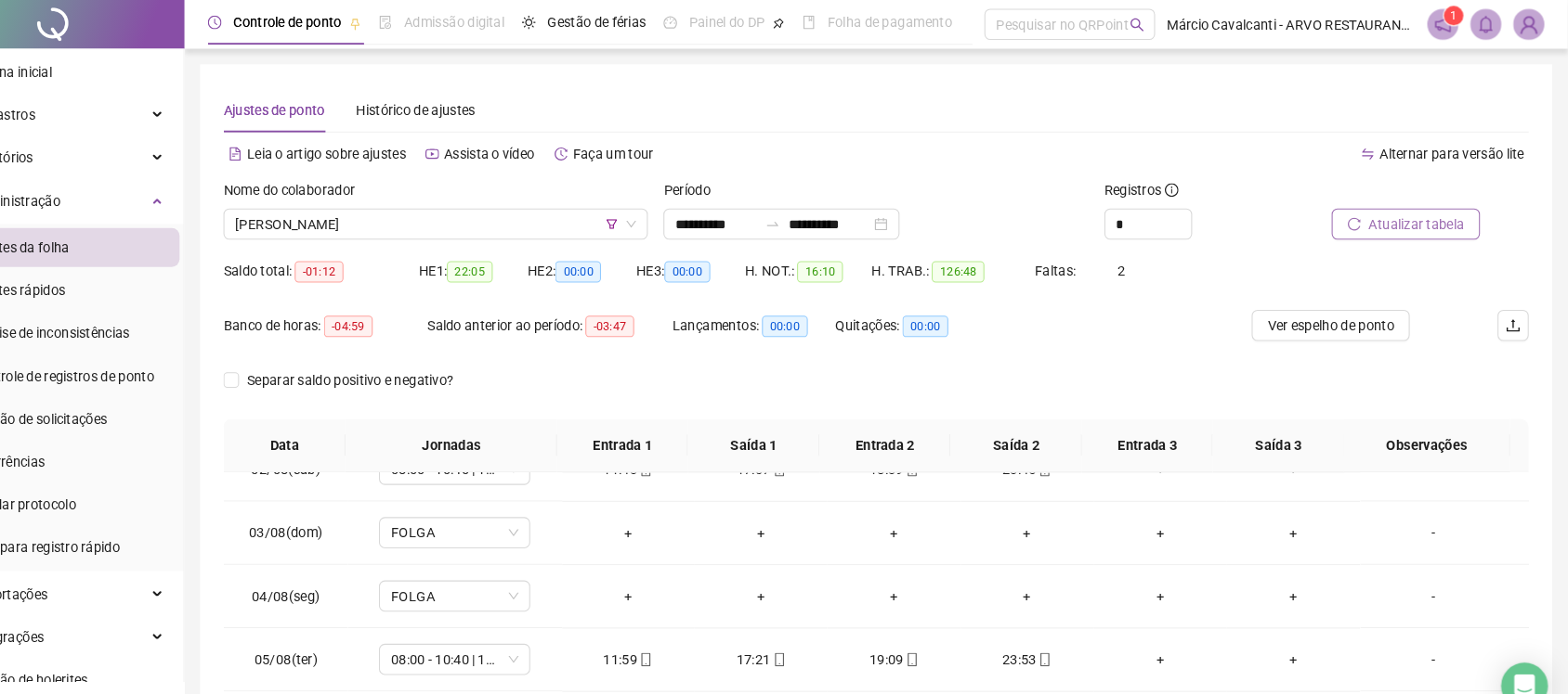
scroll to position [1, 0]
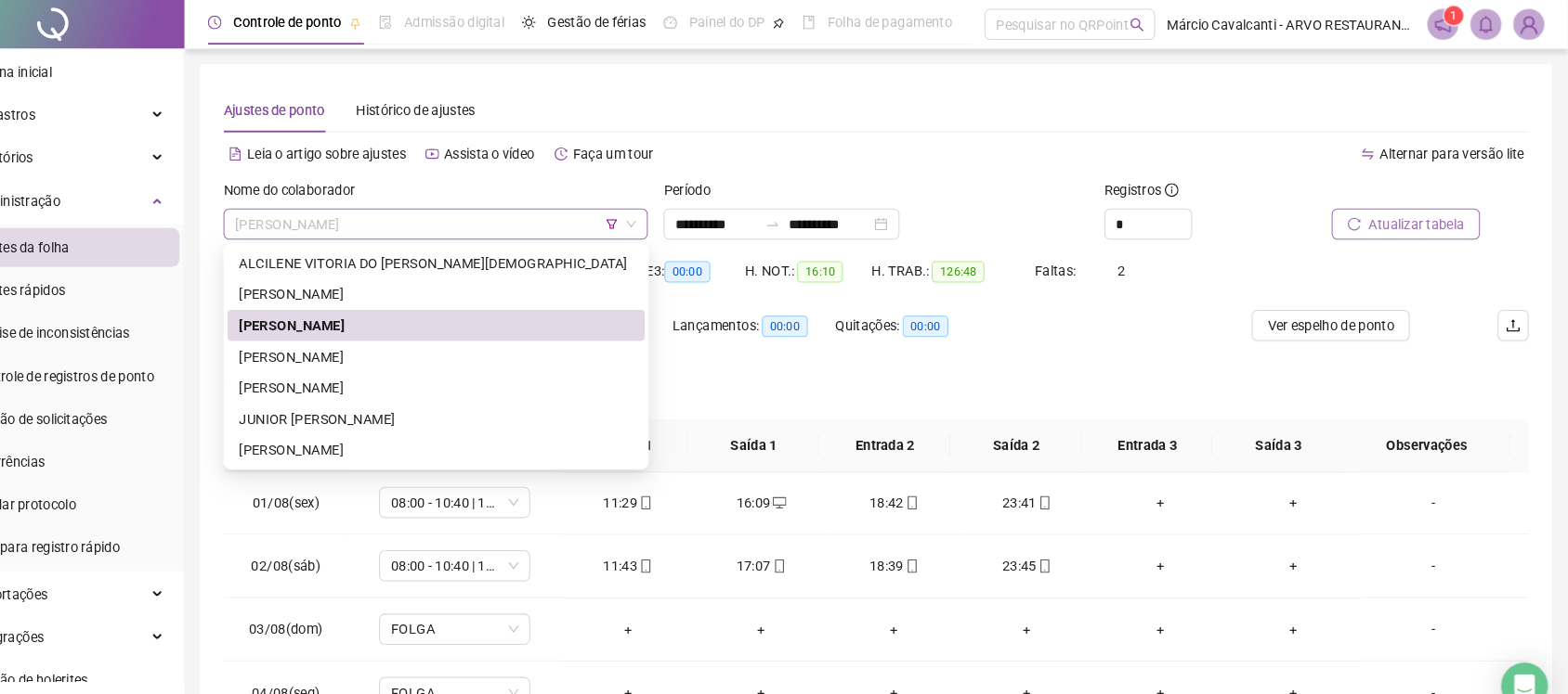
click at [453, 210] on span "[PERSON_NAME]" at bounding box center [490, 213] width 382 height 27
click at [658, 214] on icon "filter" at bounding box center [658, 214] width 11 height 11
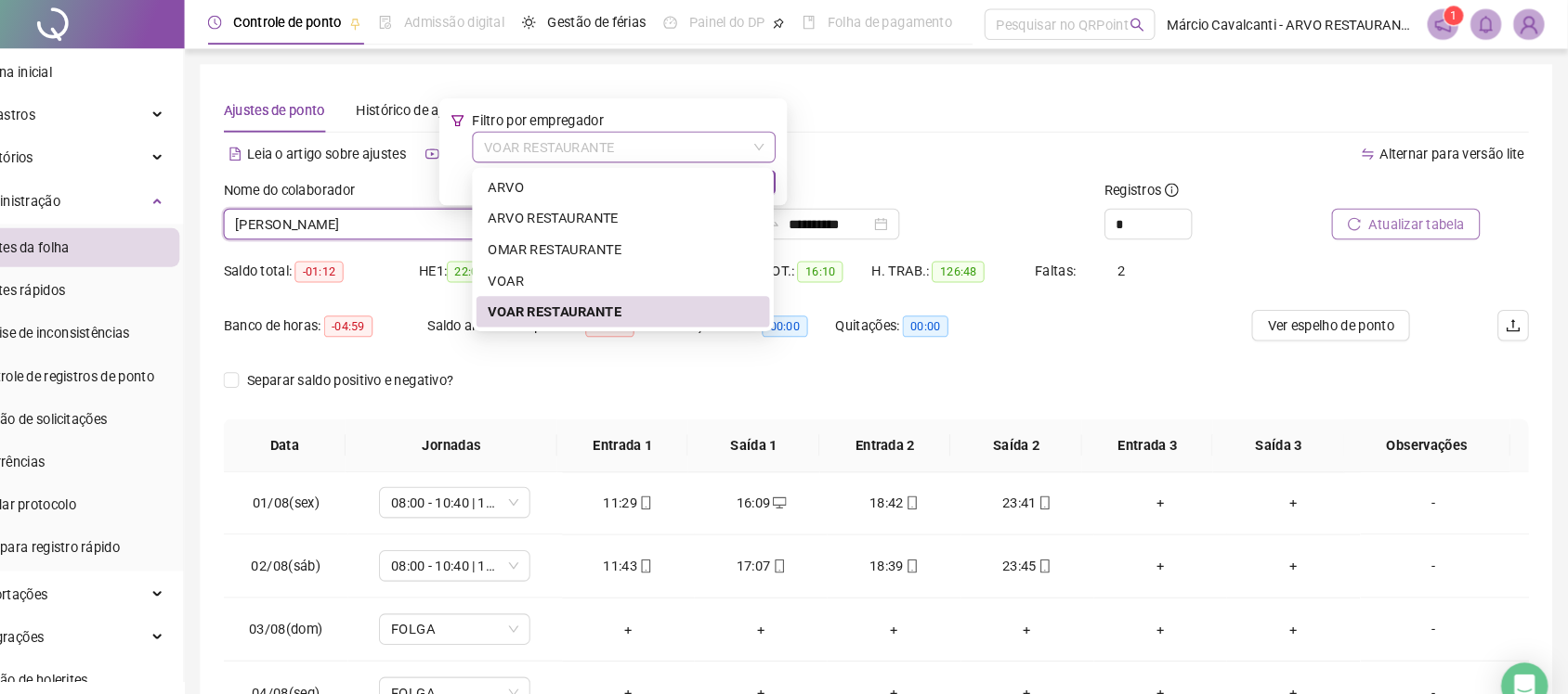
click at [652, 147] on span "VOAR RESTAURANTE" at bounding box center [669, 139] width 266 height 27
click at [626, 262] on div "VOAR" at bounding box center [669, 268] width 258 height 21
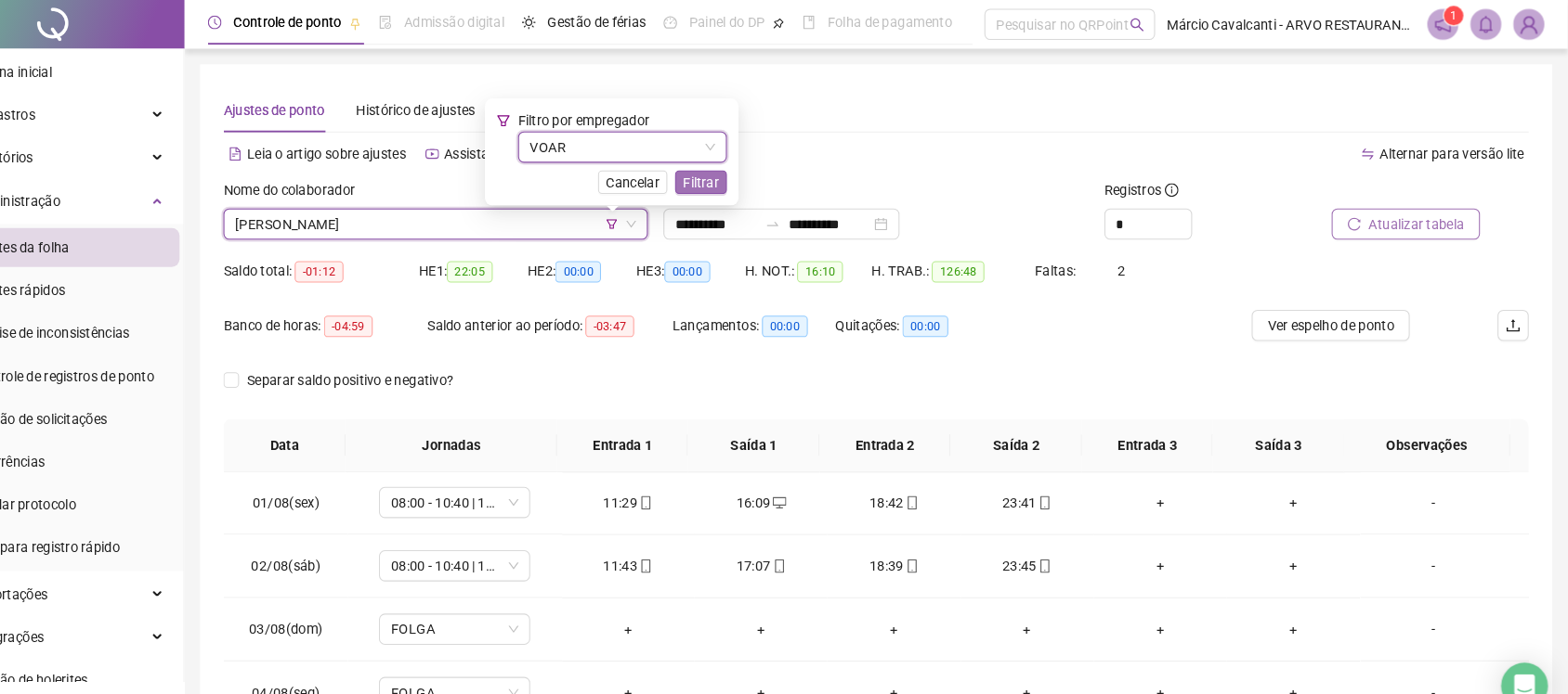
click at [730, 175] on span "Filtrar" at bounding box center [743, 174] width 34 height 21
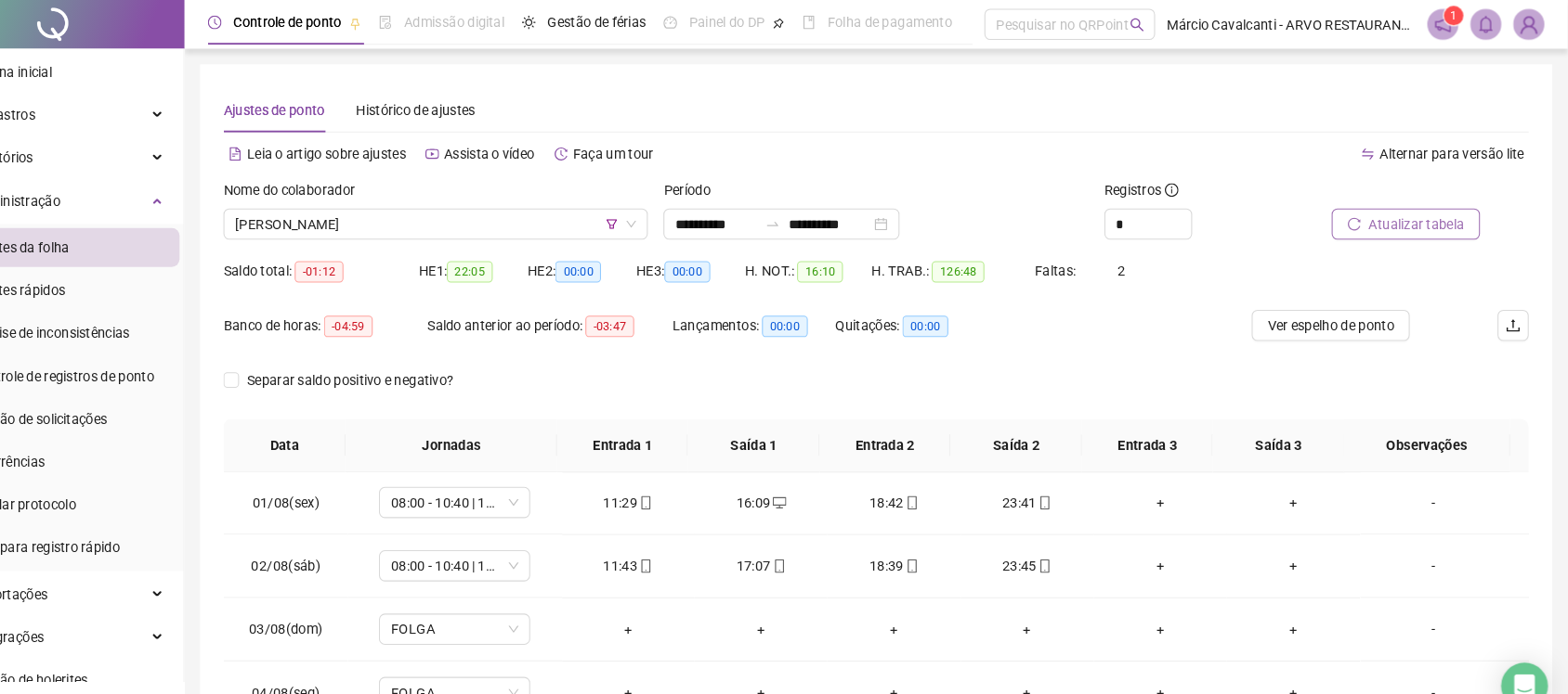
click at [1415, 214] on span "Atualizar tabela" at bounding box center [1424, 214] width 91 height 21
click at [579, 208] on span "[PERSON_NAME]" at bounding box center [490, 213] width 382 height 27
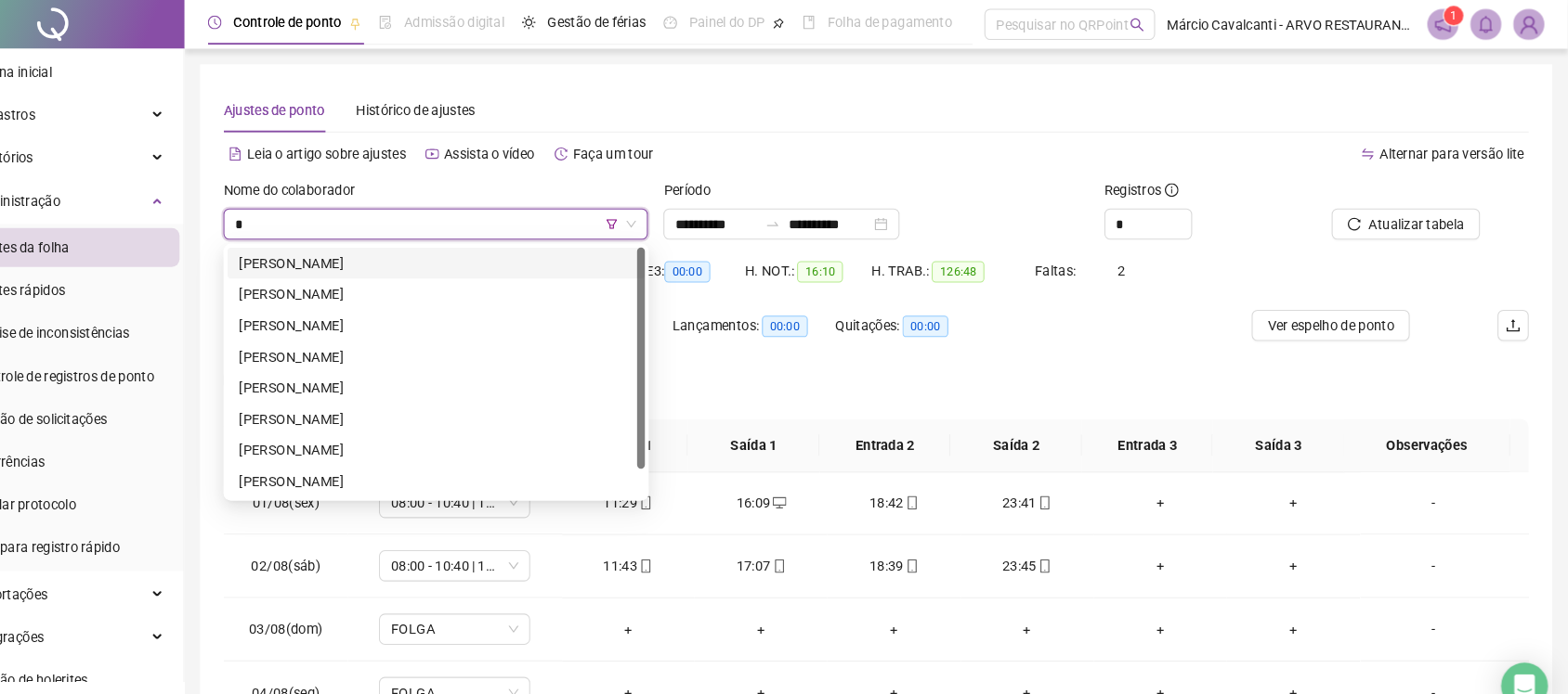
type input "**"
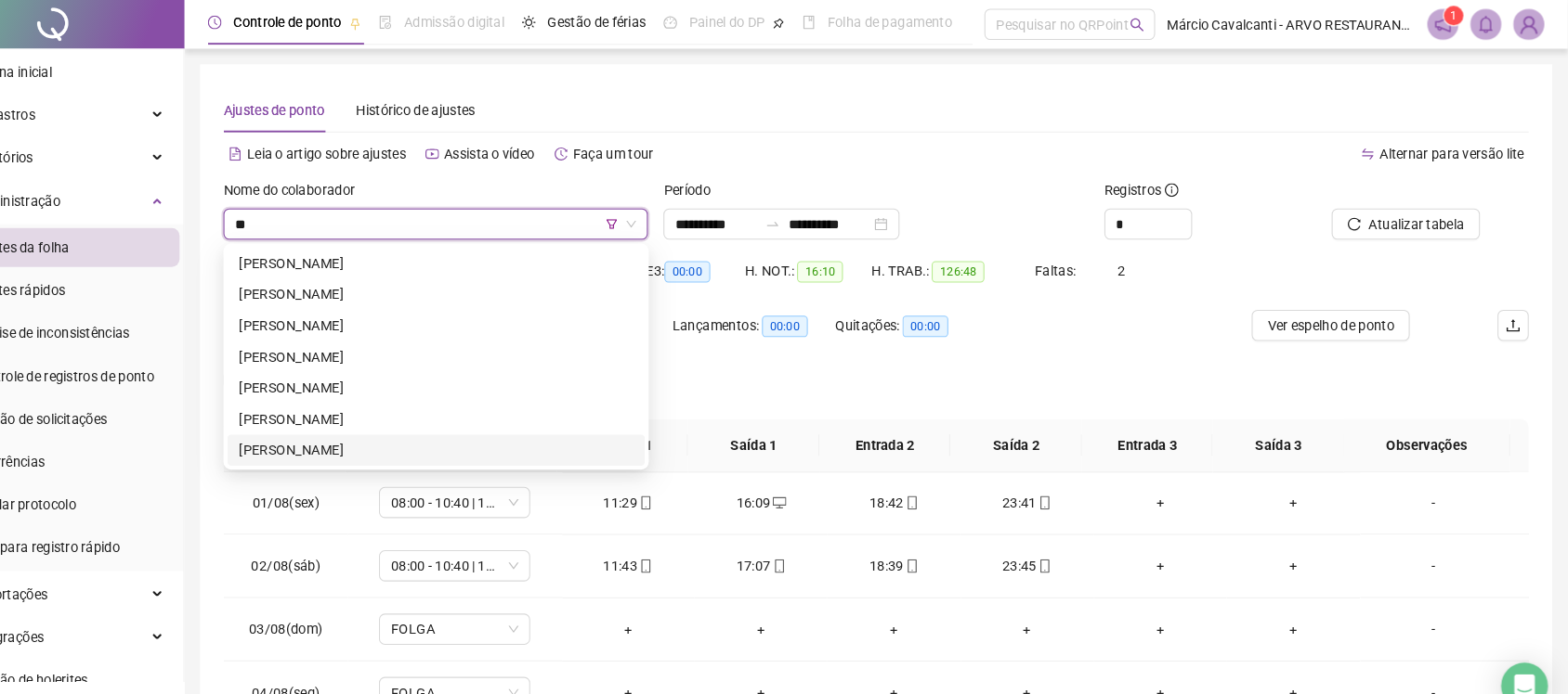
click at [464, 430] on div "[PERSON_NAME]" at bounding box center [491, 429] width 375 height 21
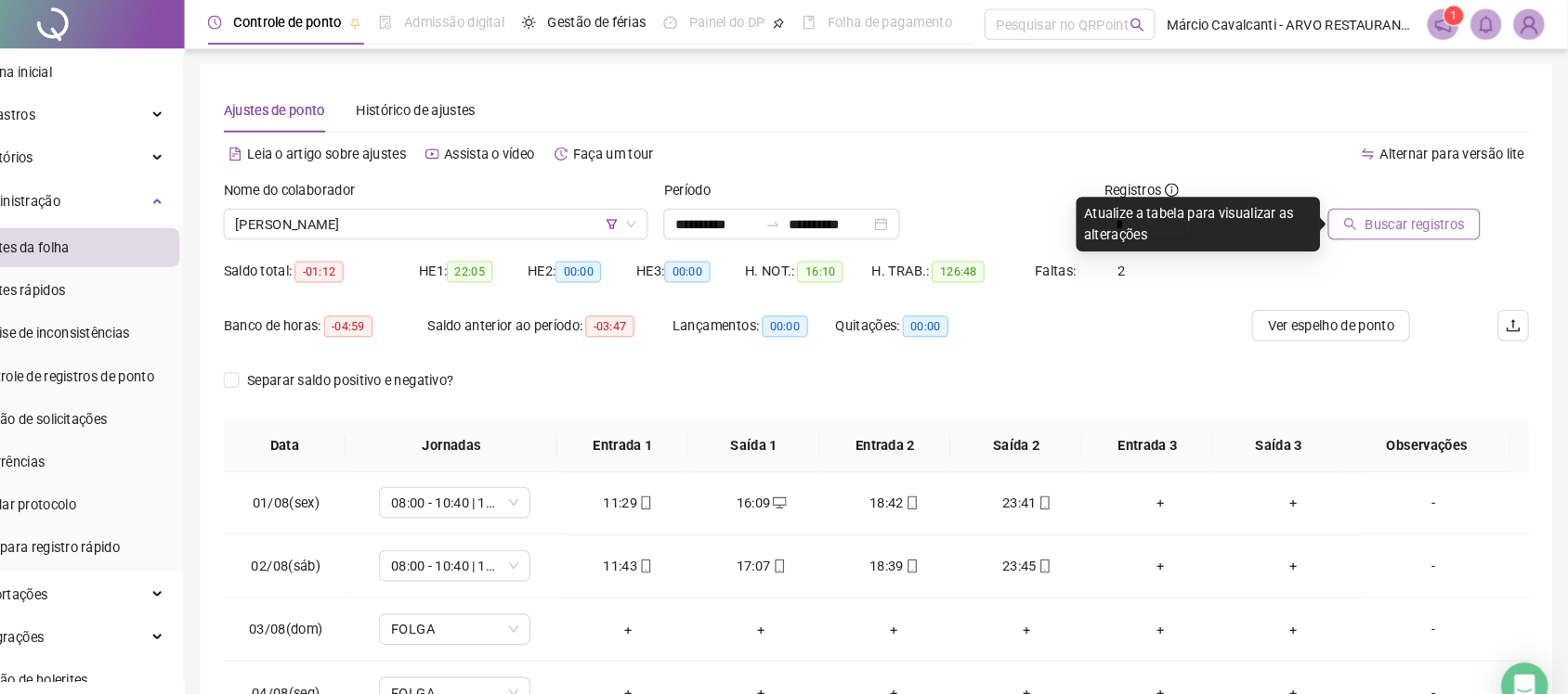
click at [1393, 211] on span "Buscar registros" at bounding box center [1422, 214] width 95 height 21
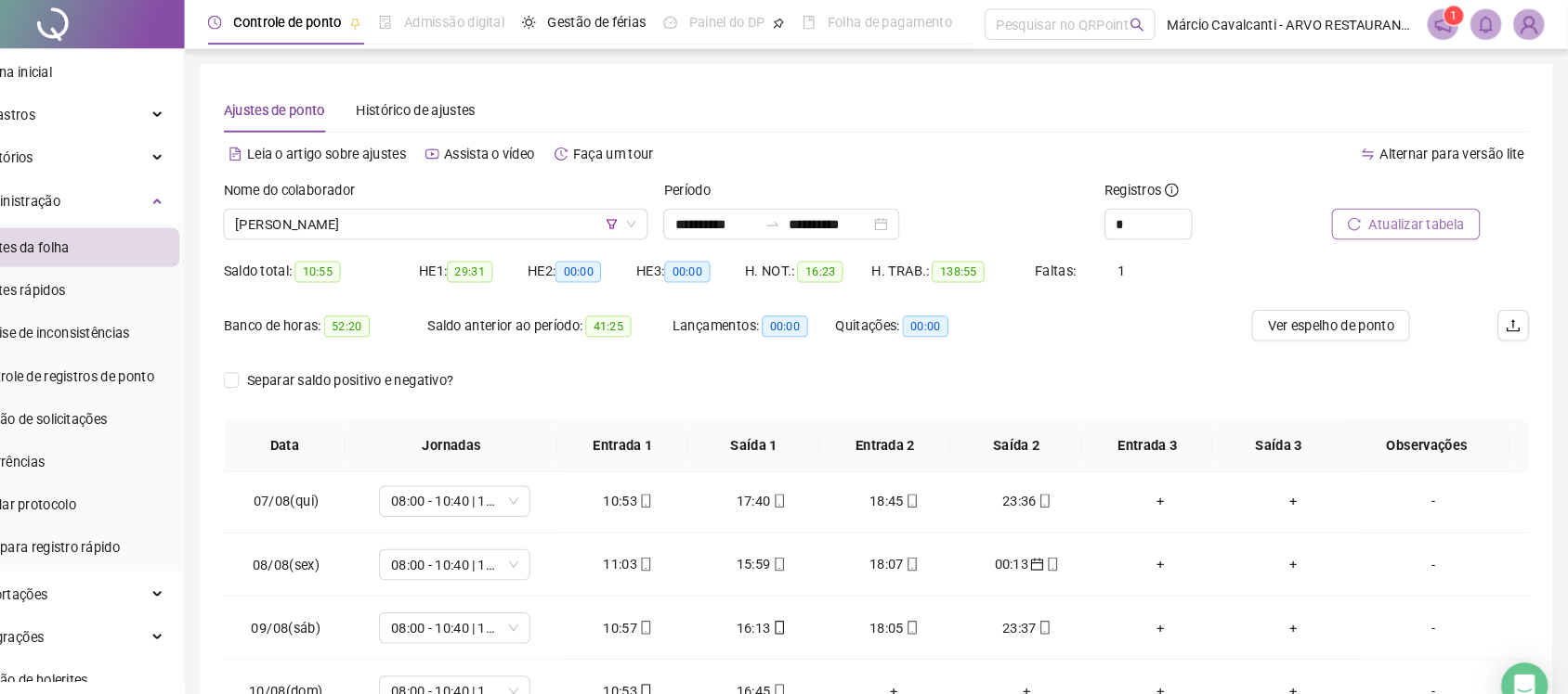
scroll to position [490, 0]
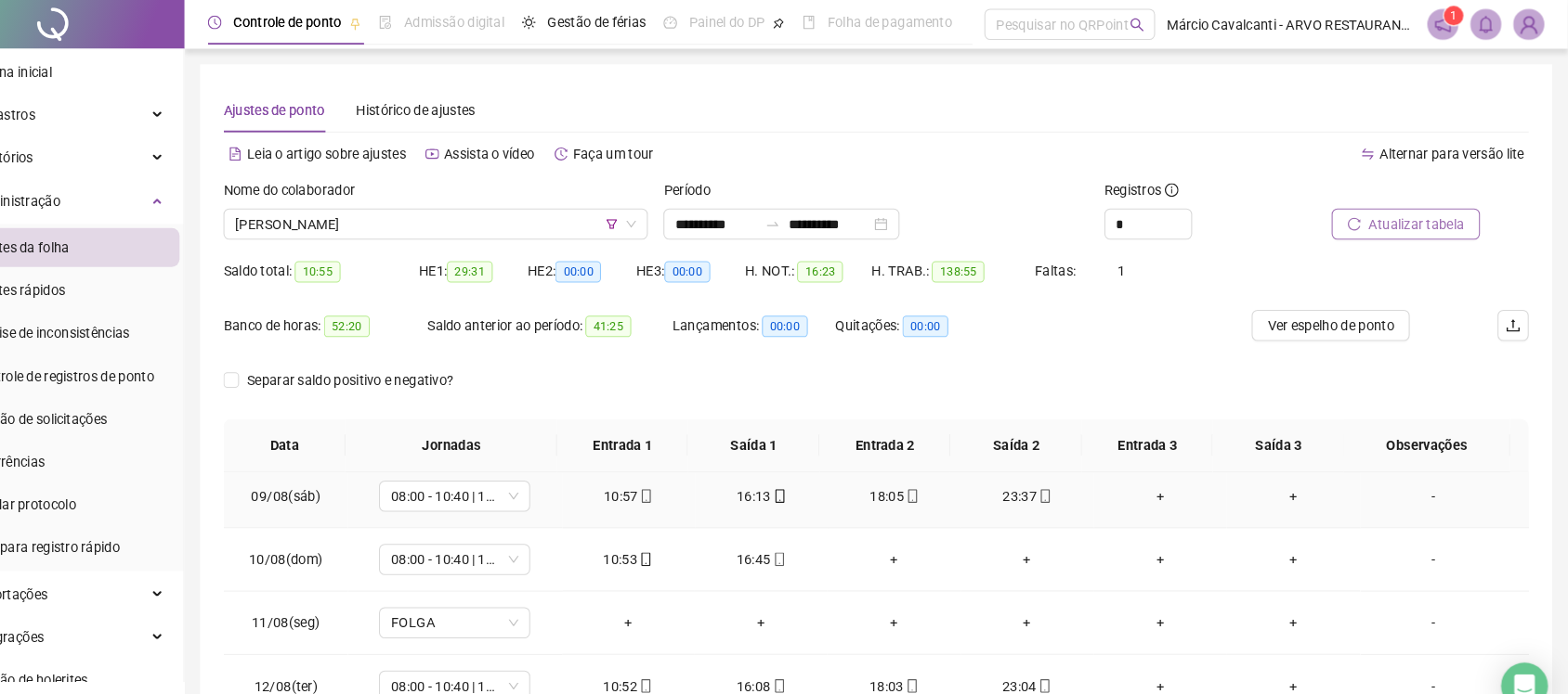
click at [1513, 498] on td "-" at bounding box center [1451, 473] width 161 height 61
